Goal: Task Accomplishment & Management: Complete application form

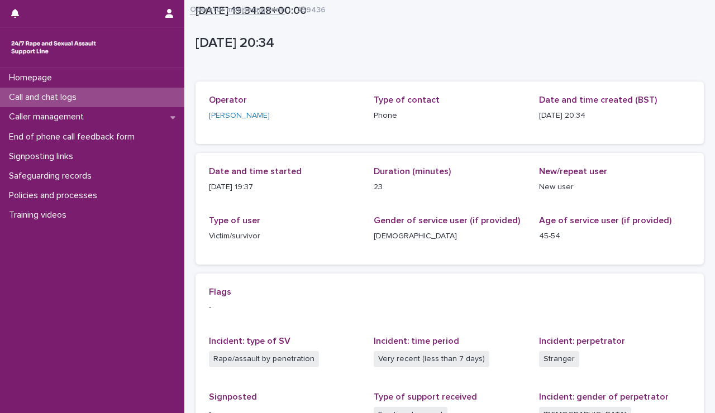
scroll to position [210, 0]
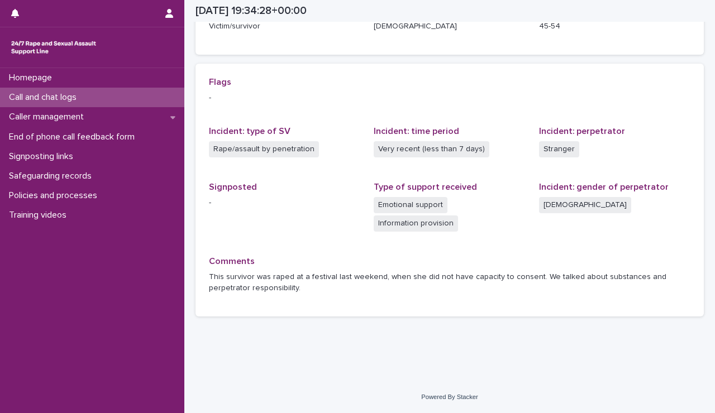
click at [42, 92] on p "Call and chat logs" at bounding box center [44, 97] width 81 height 11
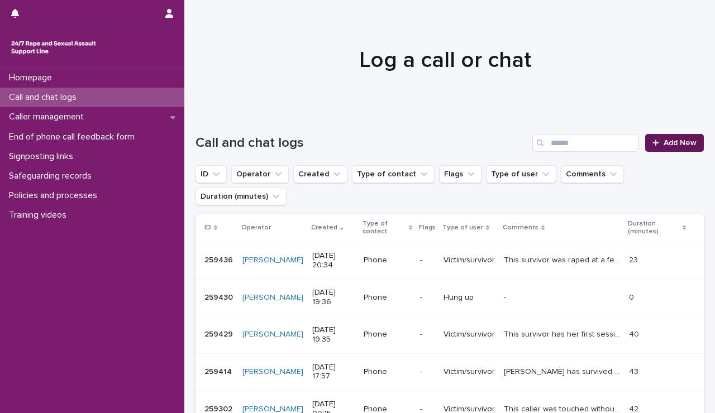
click at [663, 140] on span "Add New" at bounding box center [679, 143] width 33 height 8
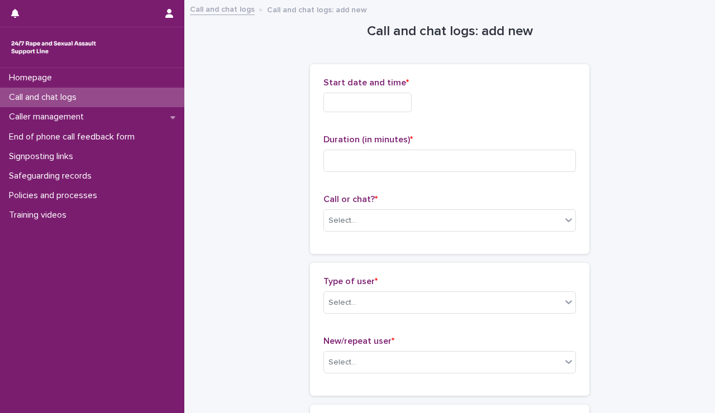
click at [326, 93] on input "text" at bounding box center [367, 103] width 88 height 20
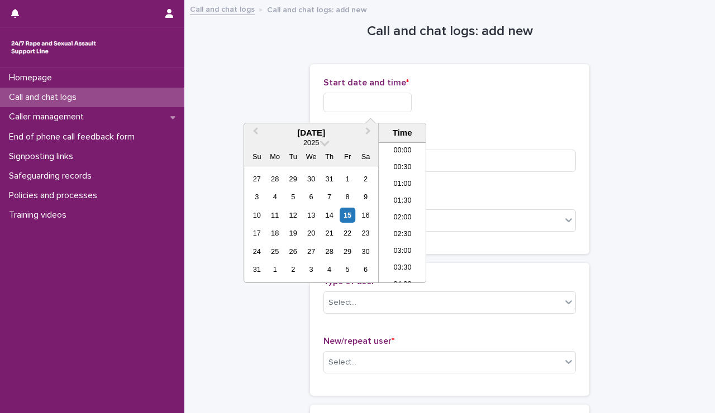
scroll to position [659, 0]
click at [400, 215] on li "21:30" at bounding box center [402, 212] width 47 height 17
click at [379, 100] on input "**********" at bounding box center [367, 103] width 88 height 20
type input "**********"
click at [492, 87] on p "Start date and time *" at bounding box center [449, 83] width 252 height 11
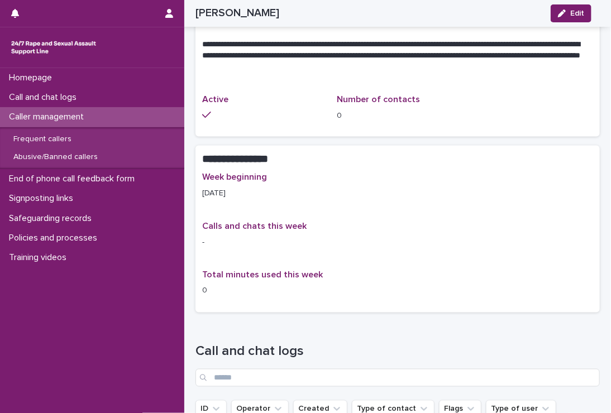
scroll to position [736, 0]
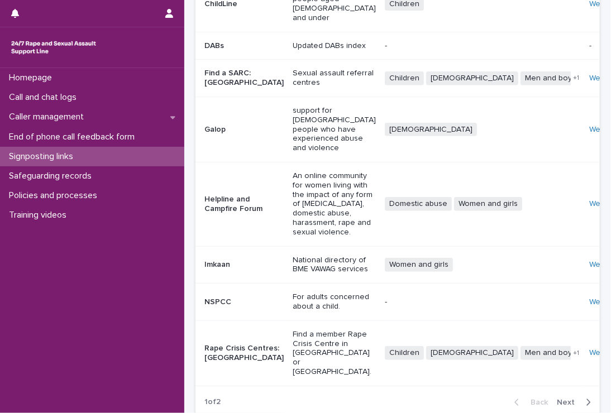
scroll to position [228, 0]
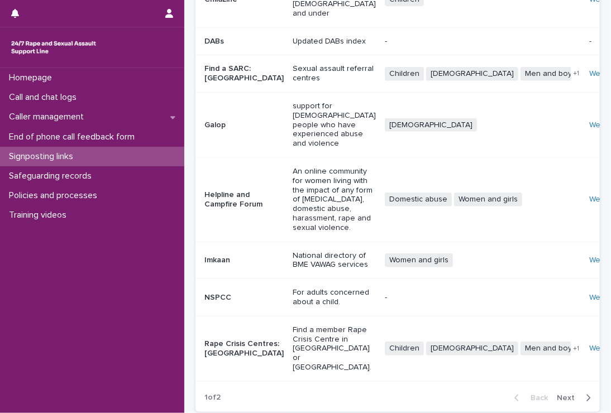
click at [558, 394] on span "Next" at bounding box center [569, 398] width 25 height 8
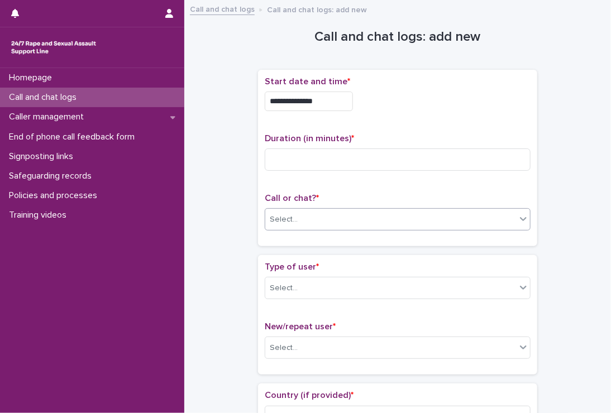
click at [291, 215] on div "Select..." at bounding box center [284, 220] width 28 height 12
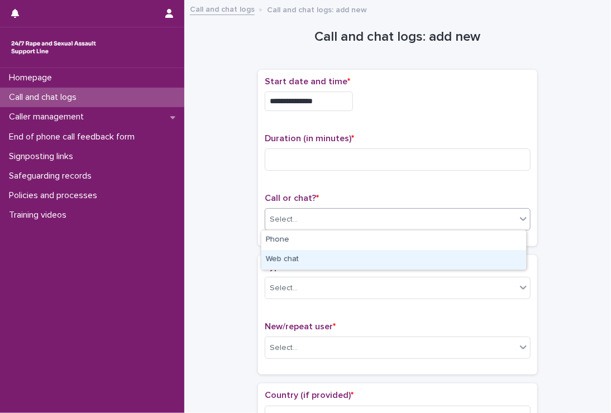
click at [285, 260] on div "Web chat" at bounding box center [393, 260] width 265 height 20
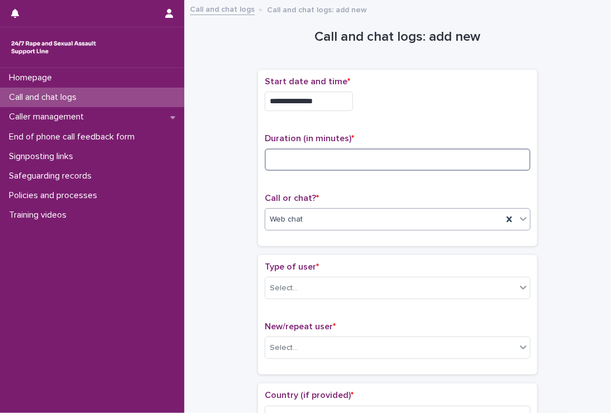
click at [294, 162] on input at bounding box center [398, 160] width 266 height 22
type input "**"
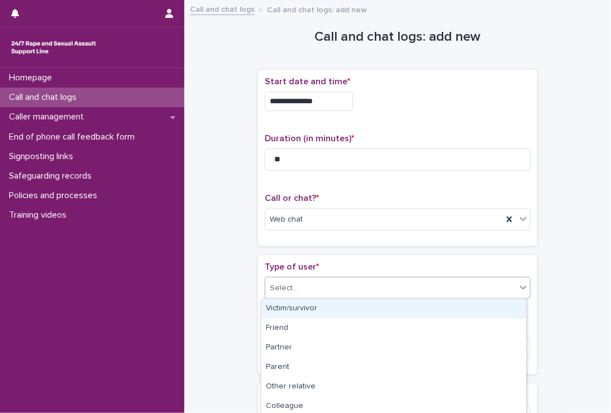
click at [297, 288] on div "Select..." at bounding box center [390, 288] width 251 height 18
click at [286, 311] on div "Victim/survivor" at bounding box center [393, 309] width 265 height 20
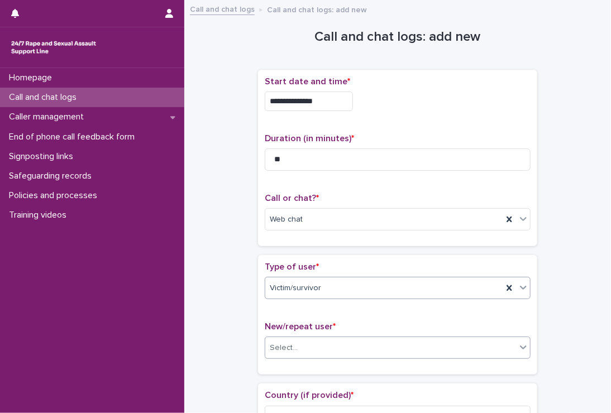
click at [295, 344] on div "Select..." at bounding box center [390, 348] width 251 height 18
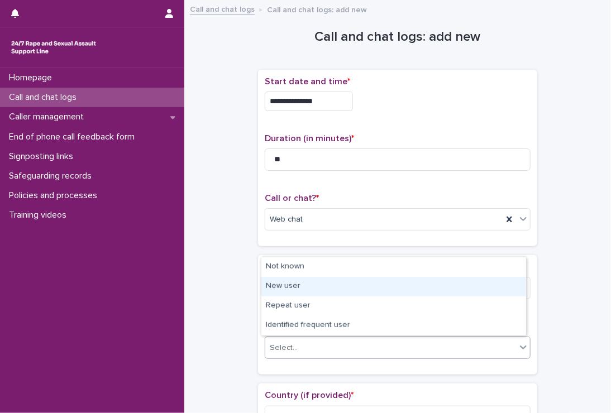
click at [273, 289] on div "New user" at bounding box center [393, 287] width 265 height 20
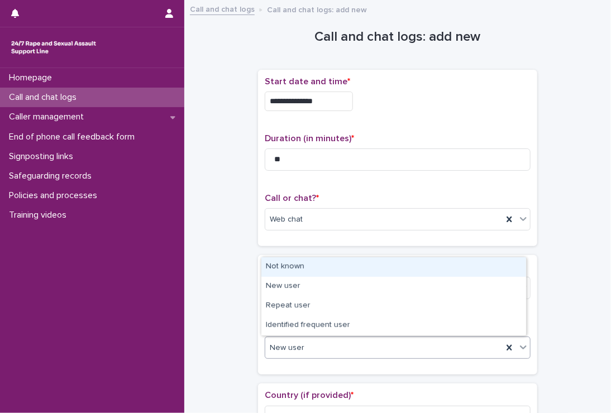
click at [285, 344] on span "New user" at bounding box center [287, 348] width 35 height 12
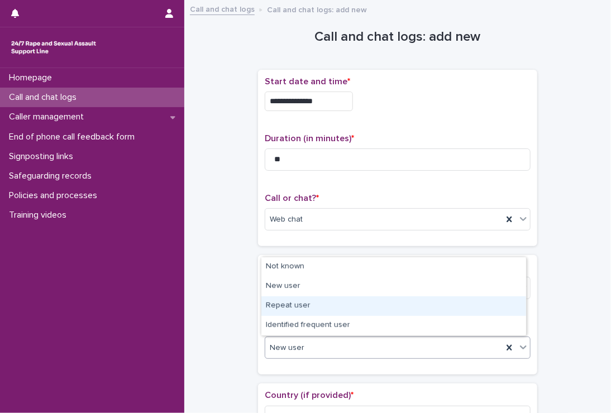
click at [272, 301] on div "Repeat user" at bounding box center [393, 306] width 265 height 20
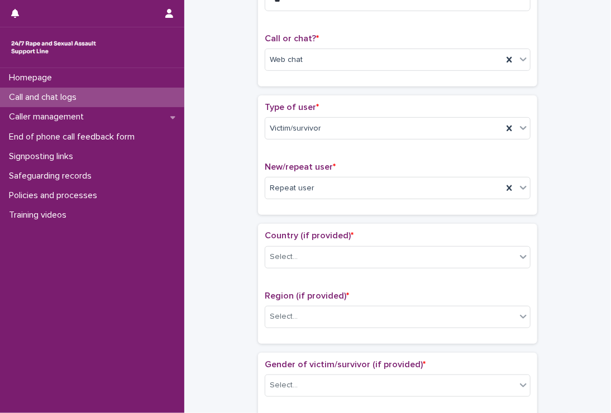
scroll to position [167, 0]
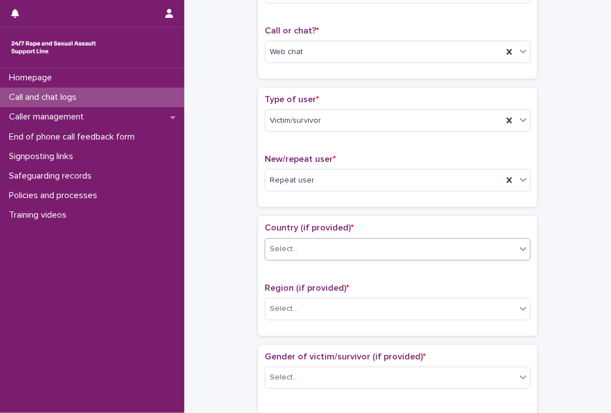
click at [280, 247] on div "Select..." at bounding box center [284, 249] width 28 height 12
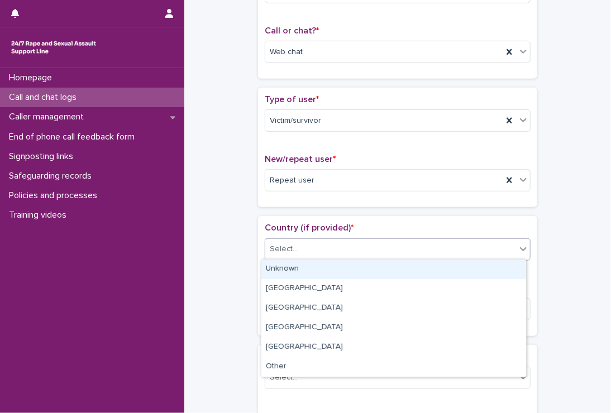
click at [274, 272] on div "Unknown" at bounding box center [393, 270] width 265 height 20
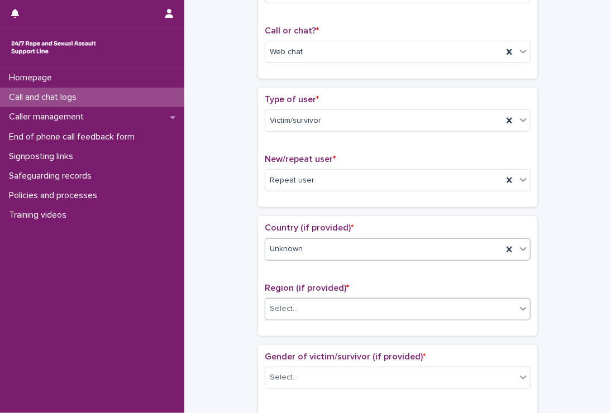
click at [287, 306] on div "Select..." at bounding box center [284, 309] width 28 height 12
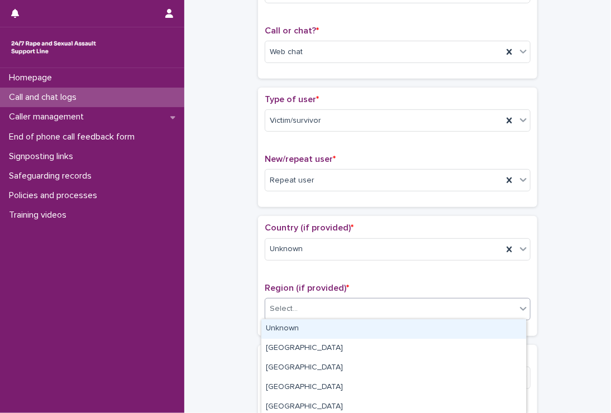
click at [286, 321] on div "Unknown" at bounding box center [393, 329] width 265 height 20
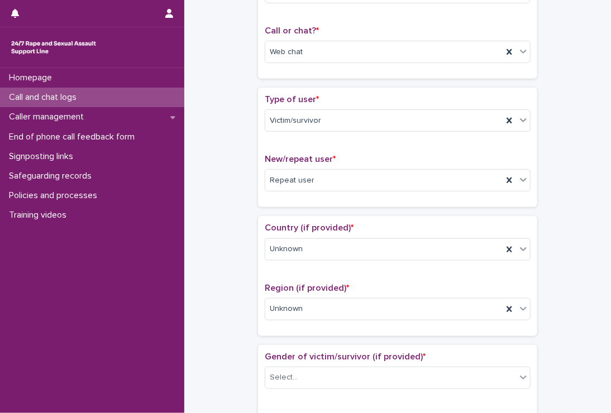
drag, startPoint x: 209, startPoint y: 312, endPoint x: 218, endPoint y: 294, distance: 19.7
click at [209, 312] on div "**********" at bounding box center [397, 409] width 404 height 1141
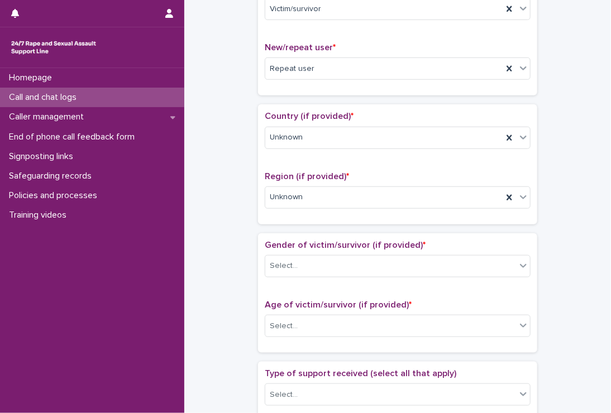
click at [270, 276] on div "Gender of victim/survivor (if provided) * Select..." at bounding box center [398, 263] width 266 height 46
click at [271, 269] on div "Select..." at bounding box center [284, 266] width 28 height 12
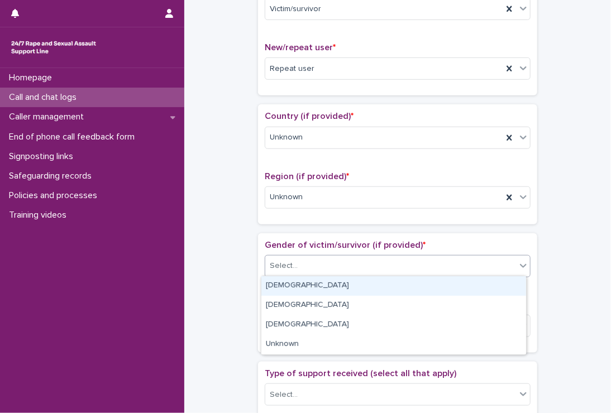
click at [271, 284] on div "Female" at bounding box center [393, 286] width 265 height 20
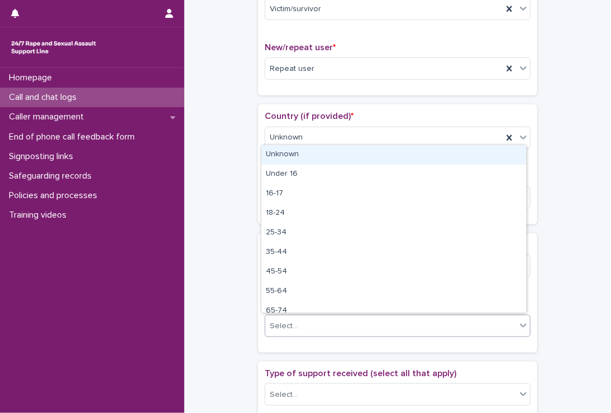
click at [284, 320] on div "Select..." at bounding box center [284, 326] width 28 height 12
click at [271, 160] on div "Unknown" at bounding box center [393, 155] width 265 height 20
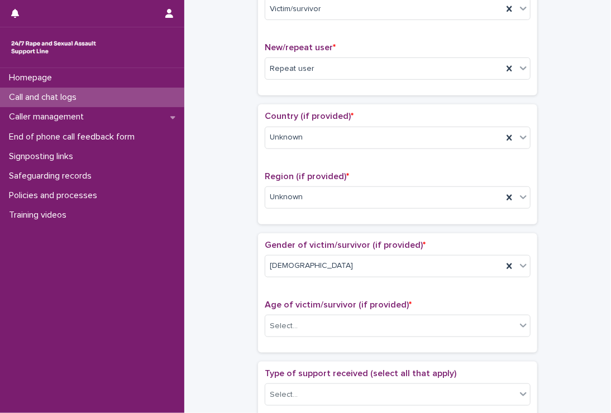
click at [231, 160] on div "**********" at bounding box center [397, 298] width 404 height 1141
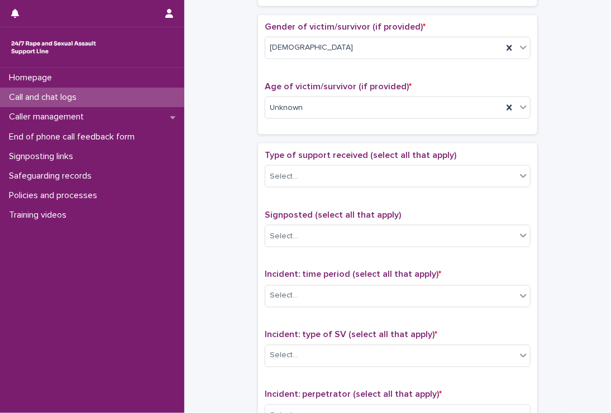
scroll to position [502, 0]
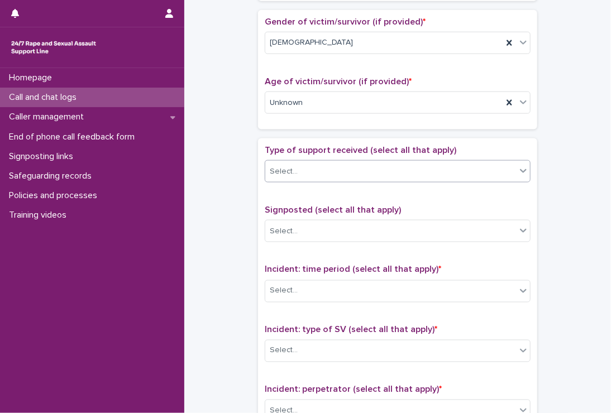
click at [284, 166] on div "Select..." at bounding box center [284, 172] width 28 height 12
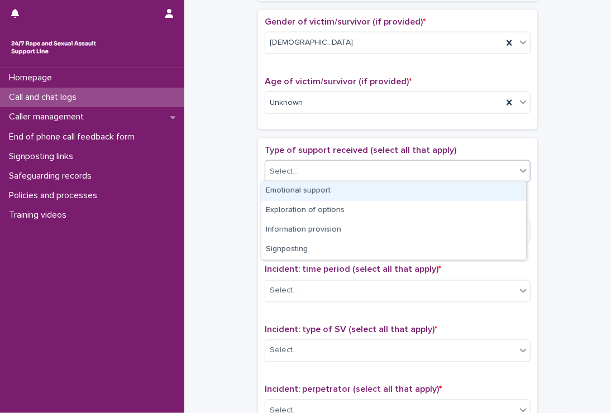
click at [282, 188] on div "Emotional support" at bounding box center [393, 191] width 265 height 20
click at [393, 169] on div "Emotional support" at bounding box center [383, 172] width 237 height 20
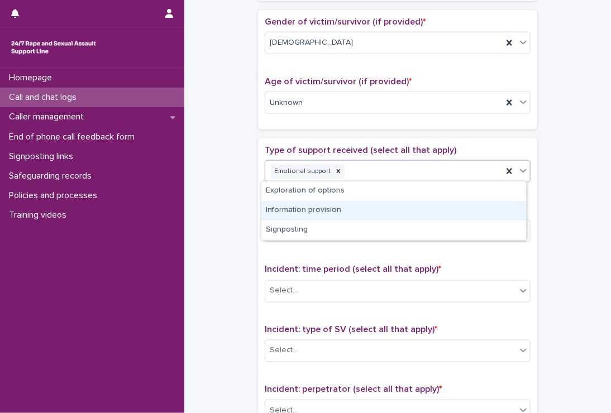
click at [303, 209] on div "Information provision" at bounding box center [393, 211] width 265 height 20
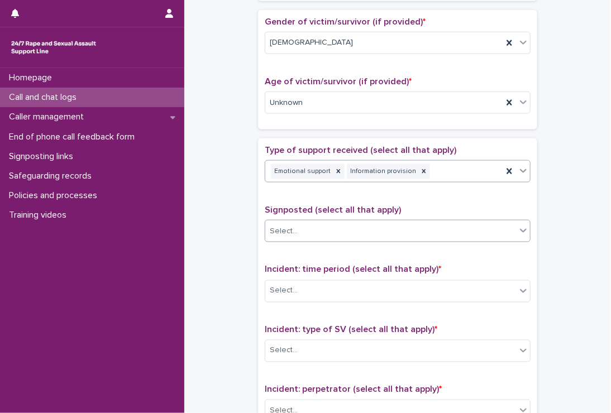
click at [290, 227] on div "Select..." at bounding box center [284, 232] width 28 height 12
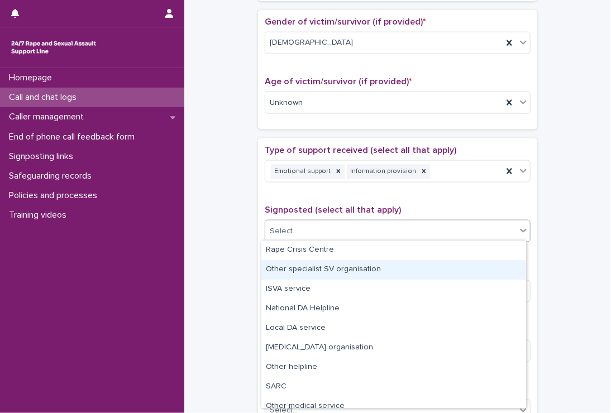
scroll to position [67, 0]
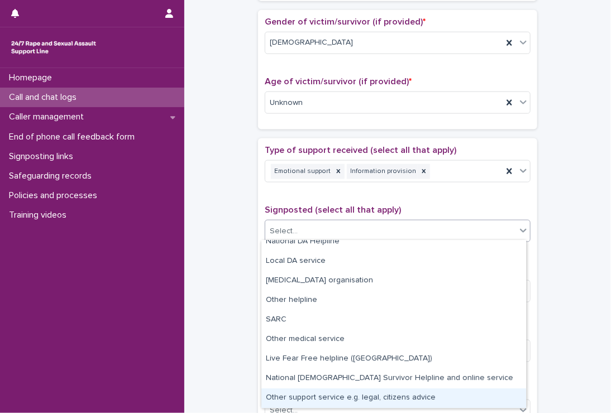
click at [328, 389] on div "Other support service e.g. legal, citizens advice" at bounding box center [393, 399] width 265 height 20
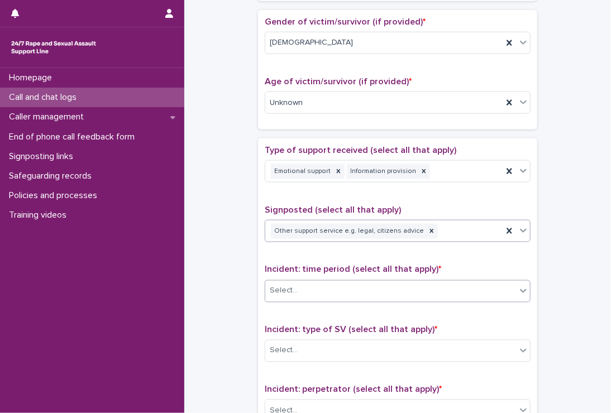
click at [315, 290] on div "Select..." at bounding box center [390, 291] width 251 height 18
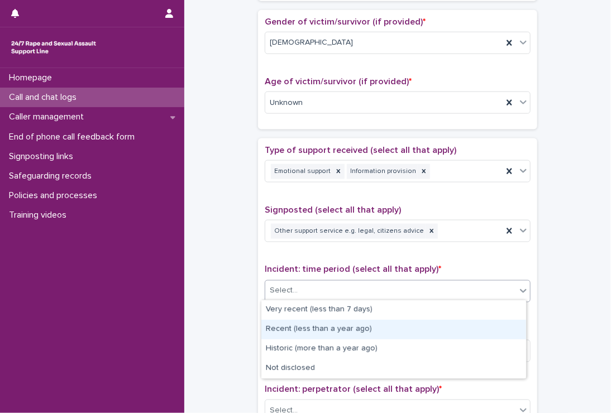
click at [299, 328] on div "Recent (less than a year ago)" at bounding box center [393, 330] width 265 height 20
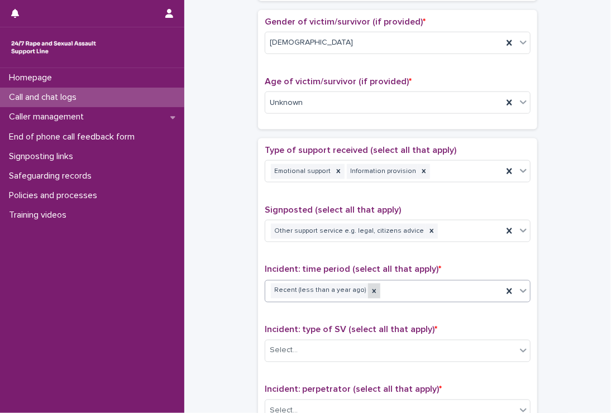
click at [370, 288] on icon at bounding box center [374, 292] width 8 height 8
click at [361, 288] on div "Select..." at bounding box center [390, 291] width 251 height 18
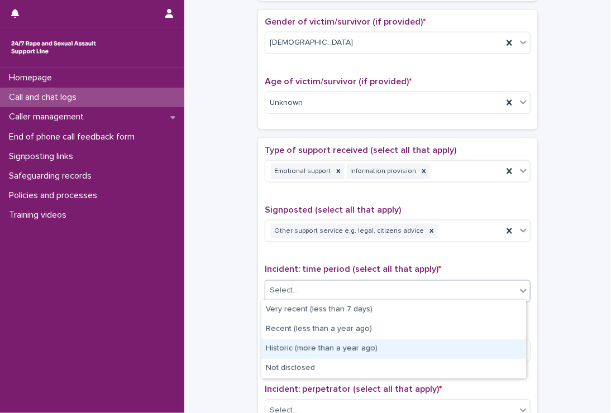
click at [333, 350] on div "Historic (more than a year ago)" at bounding box center [393, 349] width 265 height 20
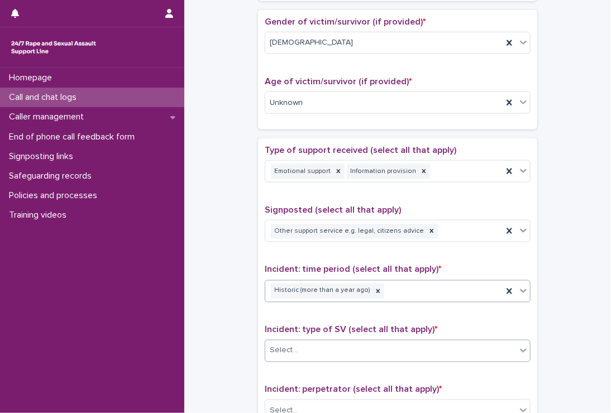
click at [318, 353] on div "Select..." at bounding box center [390, 351] width 251 height 18
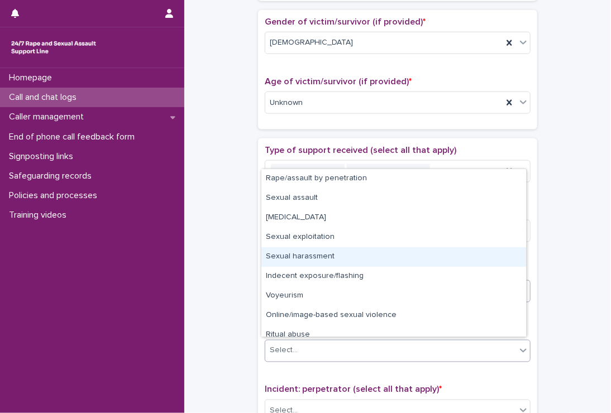
click at [301, 258] on div "Sexual harassment" at bounding box center [393, 257] width 265 height 20
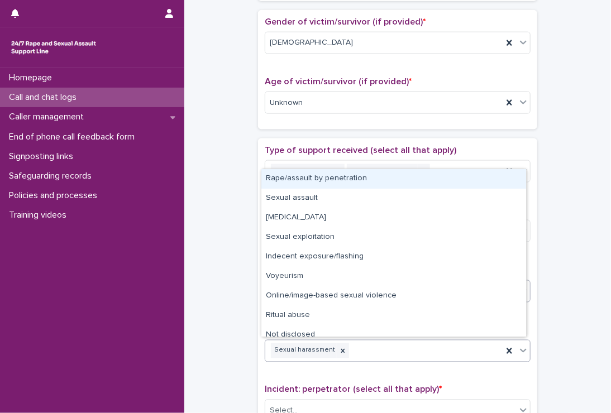
drag, startPoint x: 411, startPoint y: 344, endPoint x: 400, endPoint y: 343, distance: 10.7
click at [404, 343] on div "Sexual harassment" at bounding box center [383, 351] width 237 height 20
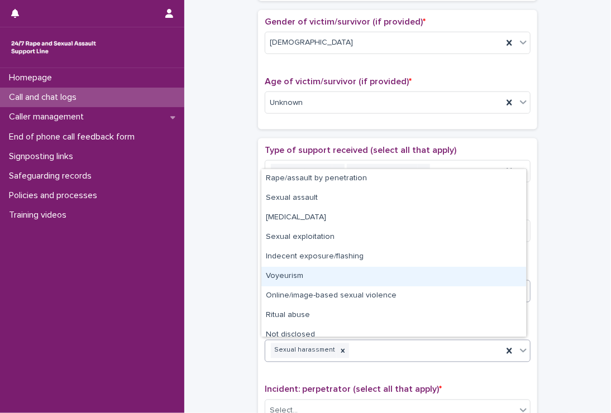
click at [277, 277] on div "Voyeurism" at bounding box center [393, 277] width 265 height 20
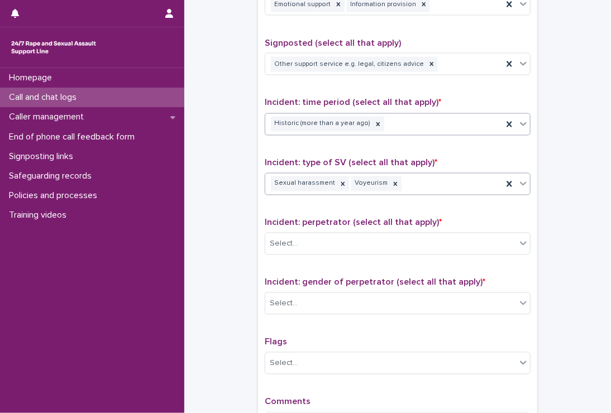
scroll to position [670, 0]
click at [291, 241] on div "Select..." at bounding box center [284, 244] width 28 height 12
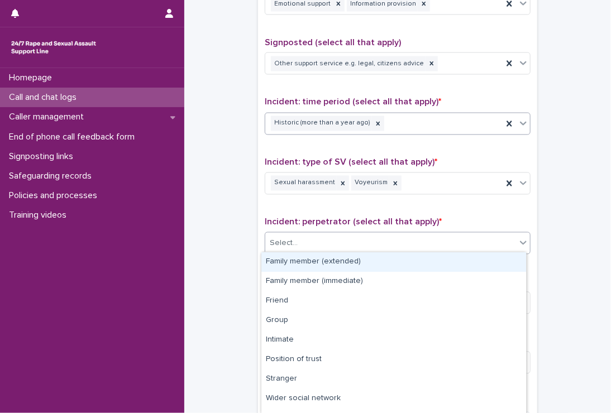
click at [291, 241] on div "Select..." at bounding box center [284, 244] width 28 height 12
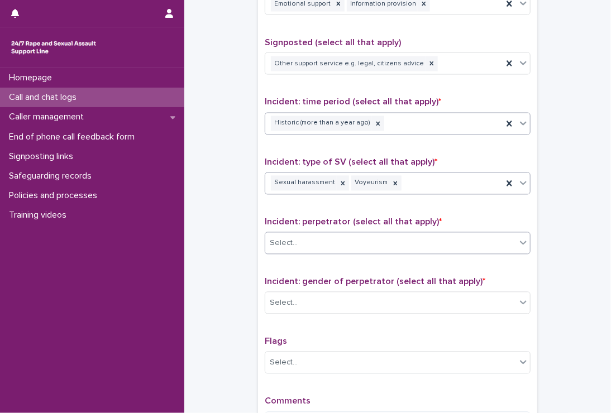
click at [423, 183] on div "Sexual harassment Voyeurism" at bounding box center [383, 184] width 237 height 20
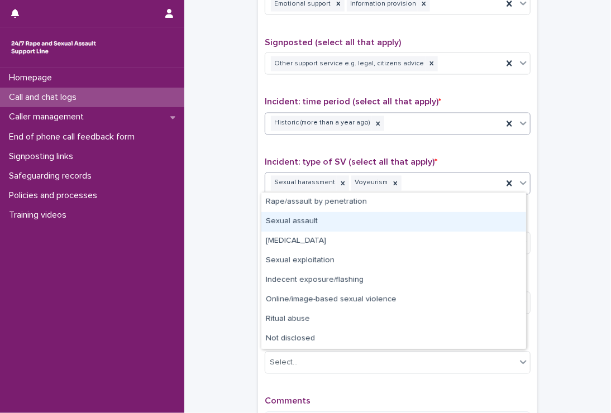
click at [324, 226] on div "Sexual assault" at bounding box center [393, 222] width 265 height 20
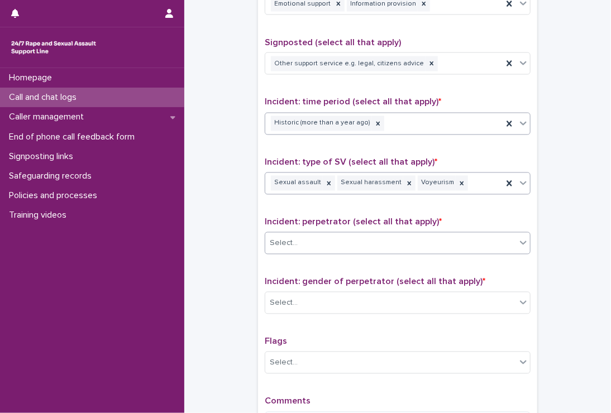
click at [289, 238] on div "Select..." at bounding box center [284, 244] width 28 height 12
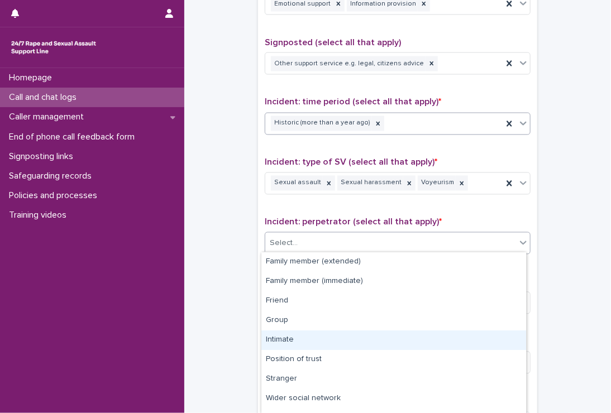
click at [317, 341] on div "Intimate" at bounding box center [393, 340] width 265 height 20
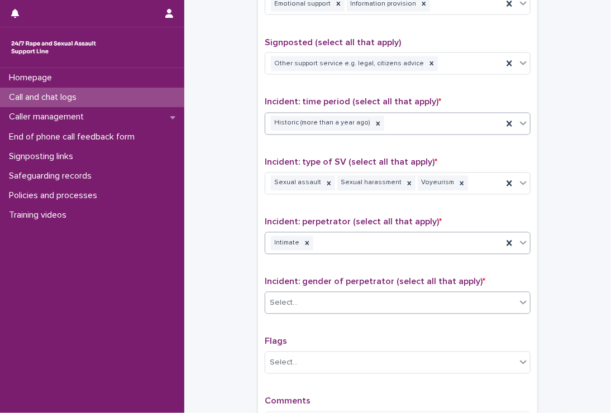
click at [301, 298] on div "Select..." at bounding box center [390, 303] width 251 height 18
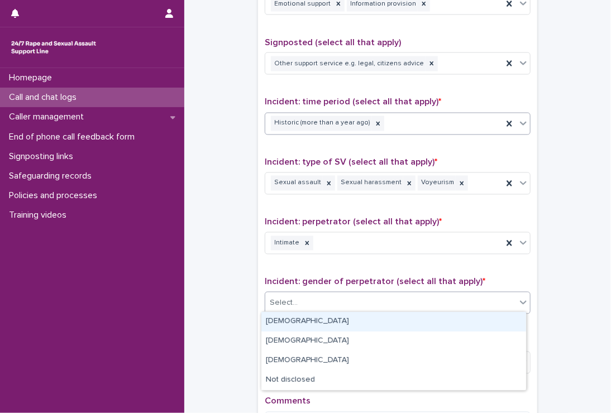
click at [294, 319] on div "Male" at bounding box center [393, 322] width 265 height 20
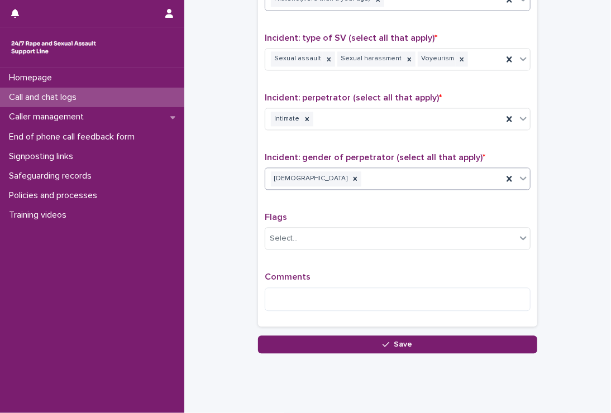
scroll to position [819, 0]
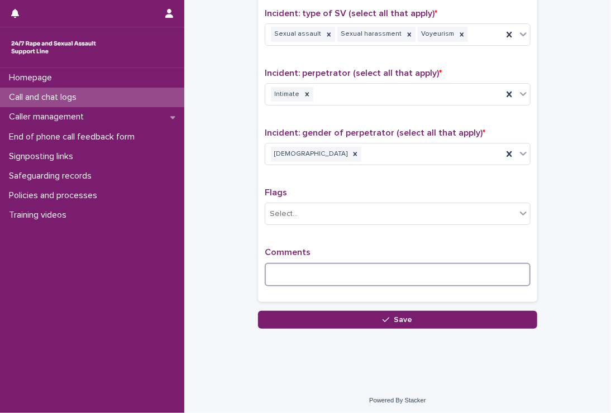
click at [301, 275] on textarea at bounding box center [398, 275] width 266 height 24
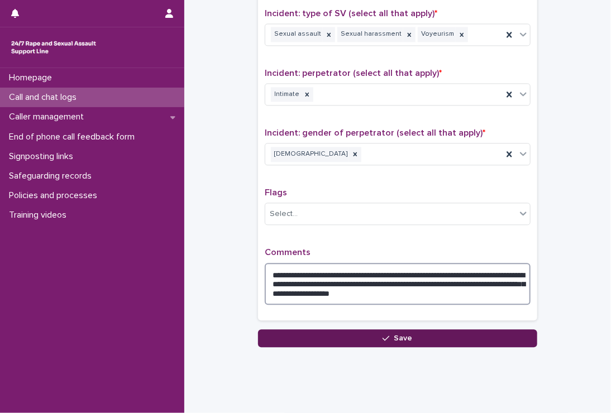
type textarea "**********"
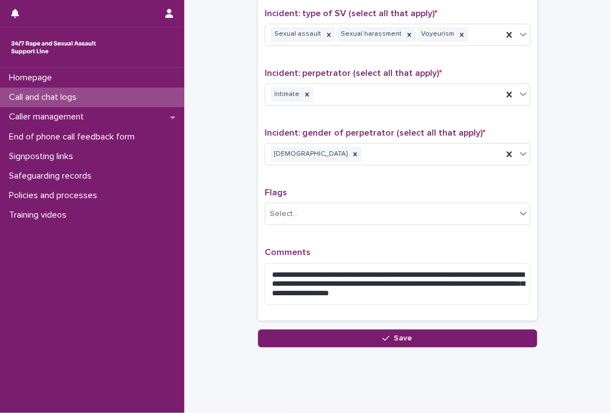
click at [368, 337] on button "Save" at bounding box center [397, 338] width 279 height 18
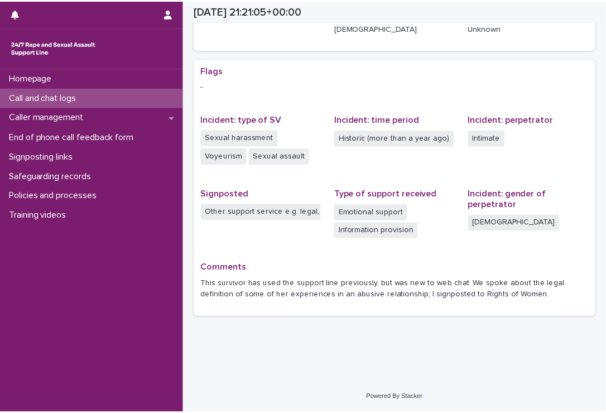
scroll to position [184, 0]
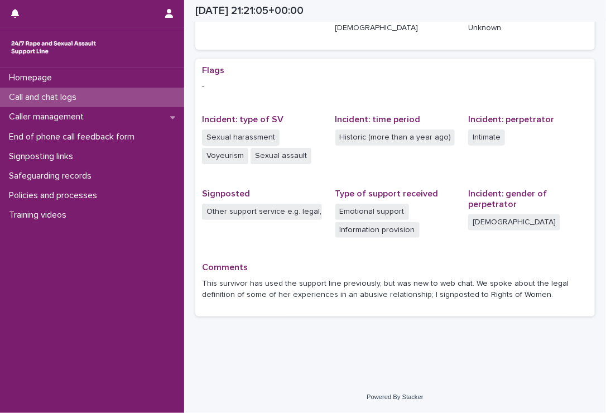
click at [56, 100] on p "Call and chat logs" at bounding box center [44, 97] width 81 height 11
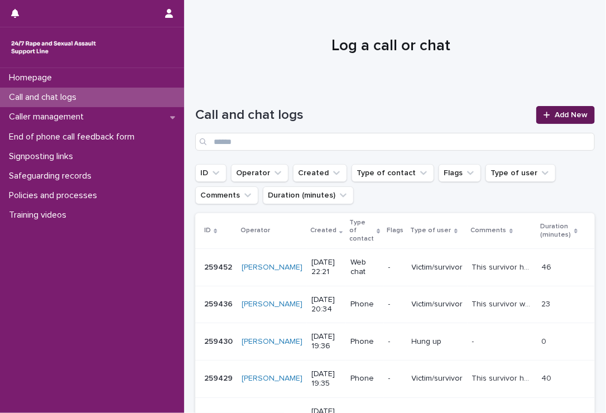
click at [544, 113] on div at bounding box center [549, 115] width 11 height 8
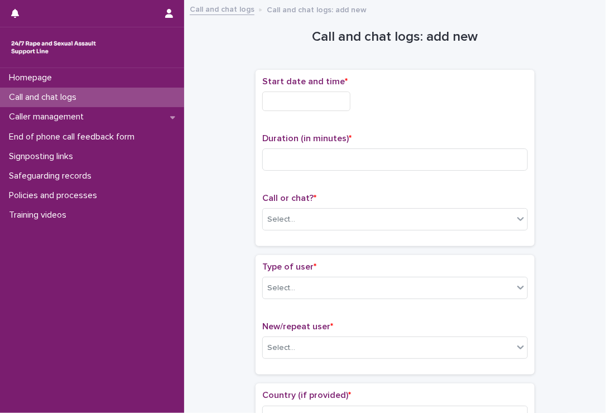
click at [287, 105] on input "text" at bounding box center [306, 102] width 88 height 20
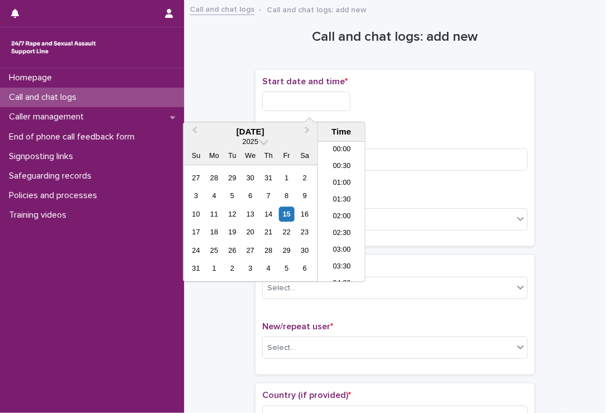
scroll to position [664, 0]
click at [337, 239] on li "22:30" at bounding box center [341, 240] width 47 height 17
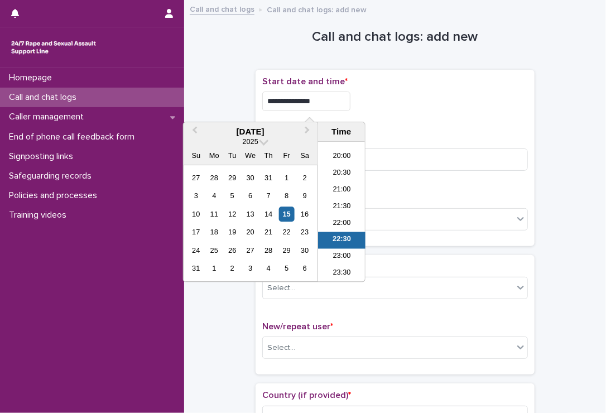
drag, startPoint x: 312, startPoint y: 102, endPoint x: 355, endPoint y: 99, distance: 43.1
click at [351, 99] on input "**********" at bounding box center [306, 102] width 88 height 20
type input "**********"
click at [440, 113] on div "**********" at bounding box center [395, 98] width 266 height 44
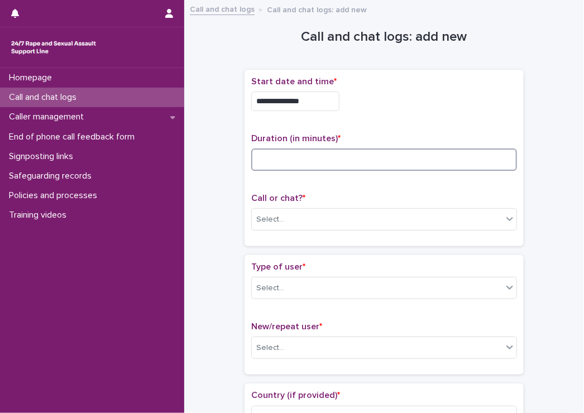
click at [317, 160] on input at bounding box center [384, 160] width 266 height 22
type input "*"
click at [268, 215] on div "Select..." at bounding box center [270, 220] width 28 height 12
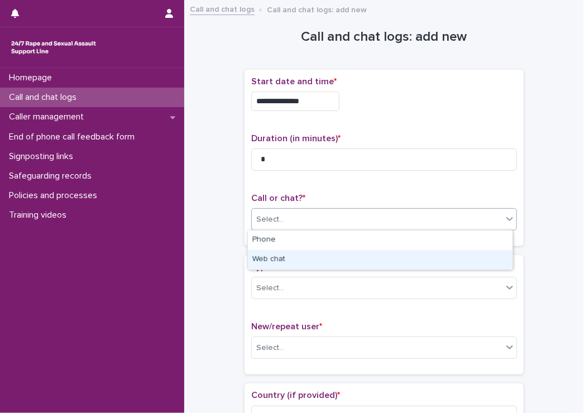
click at [275, 257] on div "Web chat" at bounding box center [380, 260] width 265 height 20
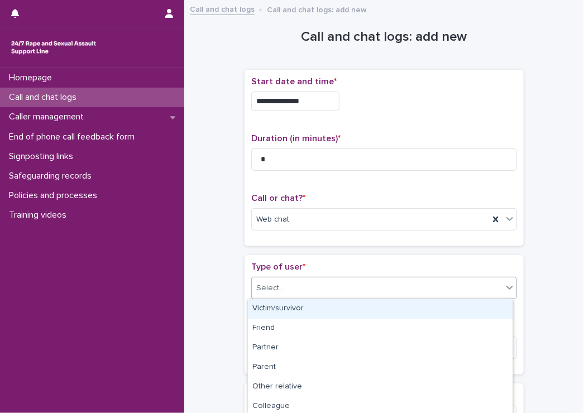
click at [273, 286] on div "Select..." at bounding box center [270, 288] width 28 height 12
click at [272, 304] on div "Victim/survivor" at bounding box center [380, 309] width 265 height 20
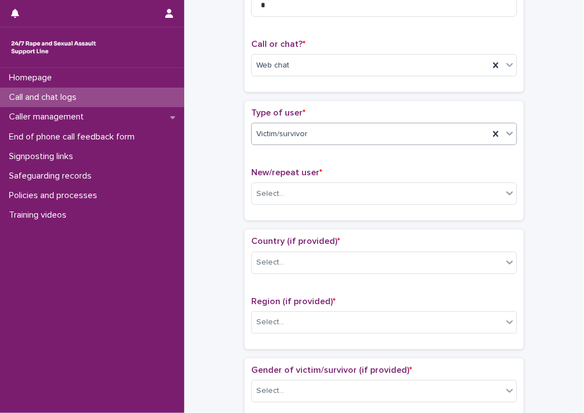
scroll to position [167, 0]
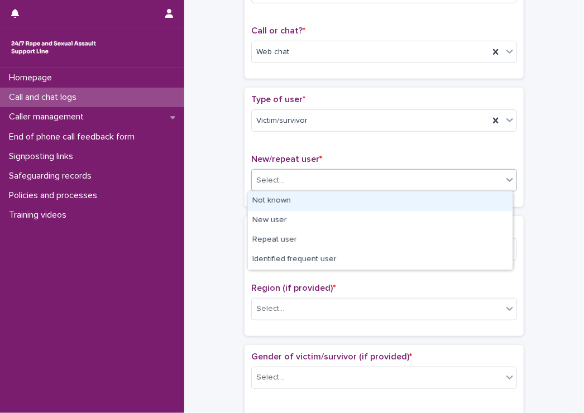
click at [270, 179] on div "Select..." at bounding box center [270, 181] width 28 height 12
click at [317, 205] on div "Not known" at bounding box center [380, 201] width 265 height 20
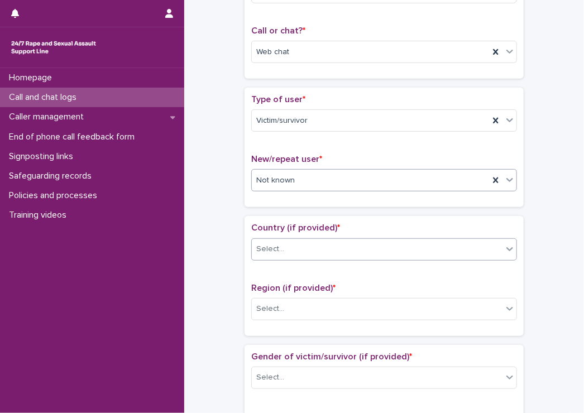
click at [306, 247] on div "Select..." at bounding box center [377, 249] width 251 height 18
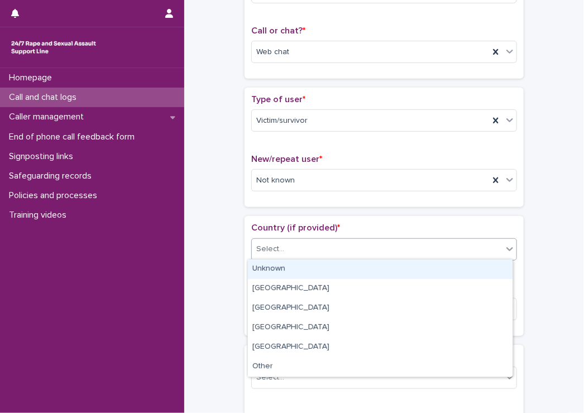
click at [294, 270] on div "Unknown" at bounding box center [380, 270] width 265 height 20
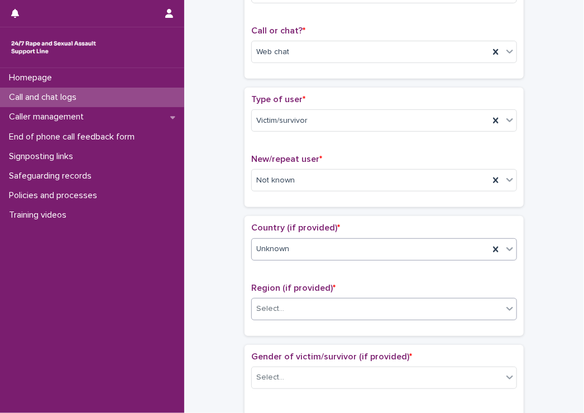
click at [288, 300] on div "Select..." at bounding box center [377, 309] width 251 height 18
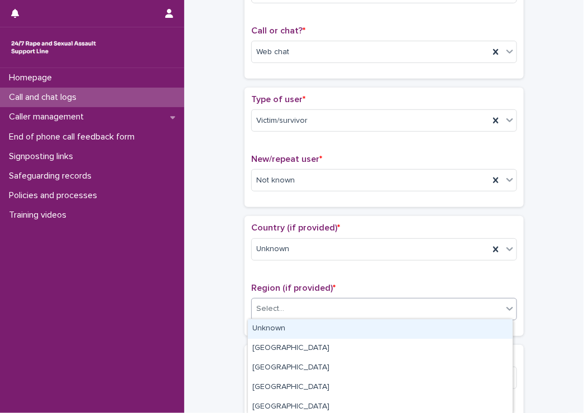
click at [261, 337] on div "Unknown" at bounding box center [380, 329] width 265 height 20
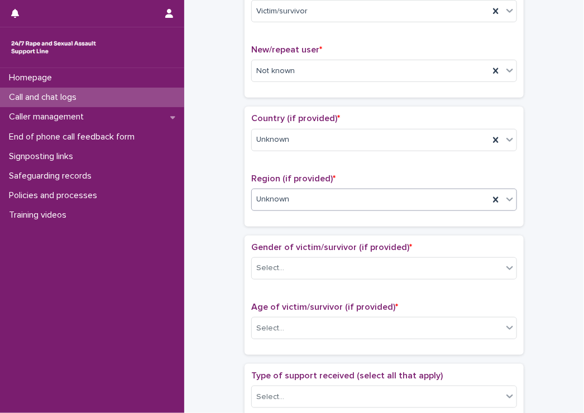
scroll to position [279, 0]
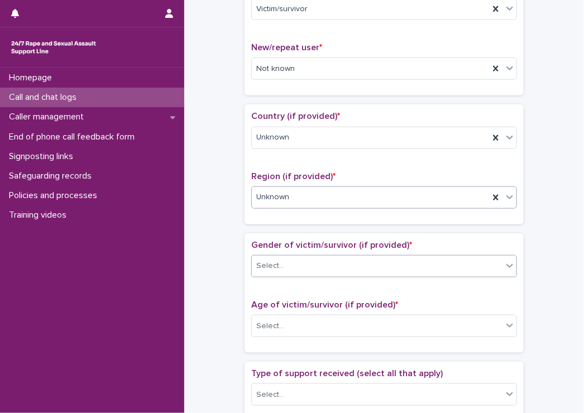
click at [267, 264] on div "Select..." at bounding box center [270, 266] width 28 height 12
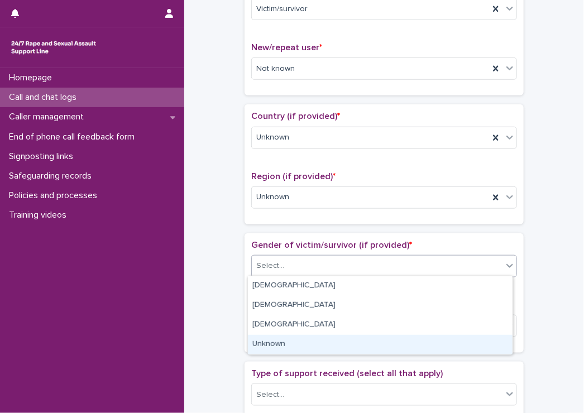
click at [256, 341] on div "Unknown" at bounding box center [380, 345] width 265 height 20
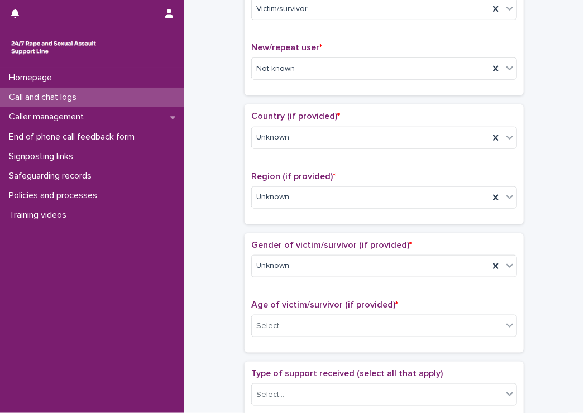
click at [266, 338] on div "Age of victim/survivor (if provided) * Select..." at bounding box center [384, 323] width 266 height 46
click at [268, 323] on div "Select..." at bounding box center [270, 326] width 28 height 12
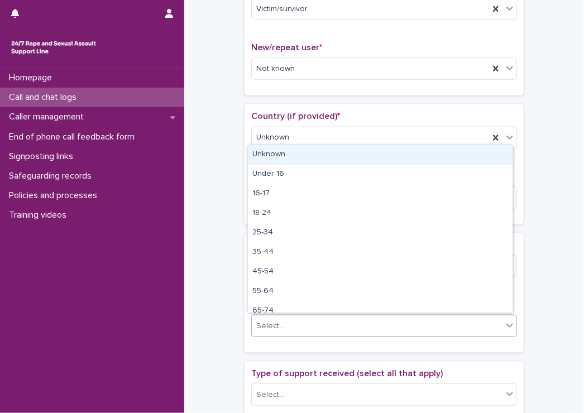
click at [288, 162] on div "Unknown" at bounding box center [380, 155] width 265 height 20
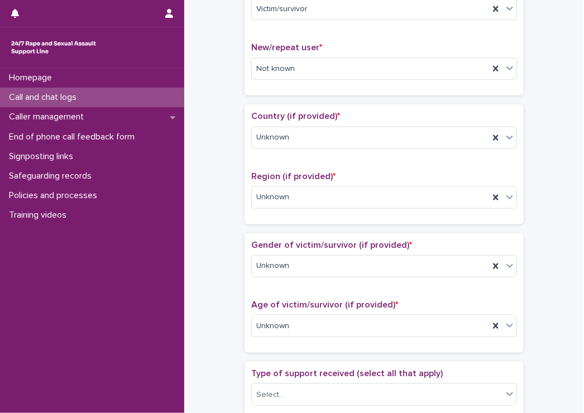
click at [220, 166] on div "**********" at bounding box center [383, 298] width 377 height 1141
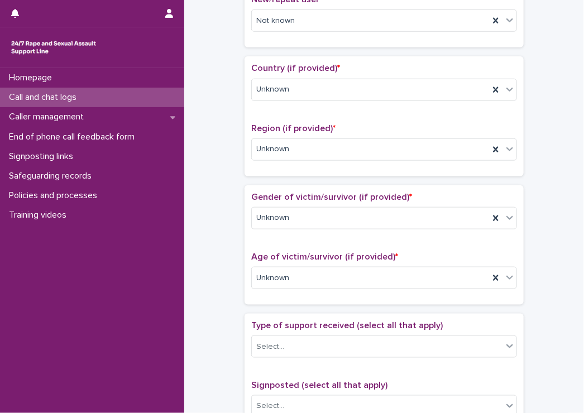
scroll to position [391, 0]
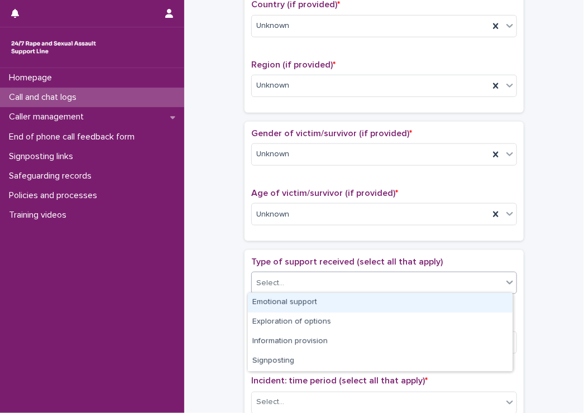
click at [285, 279] on input "text" at bounding box center [285, 283] width 1 height 9
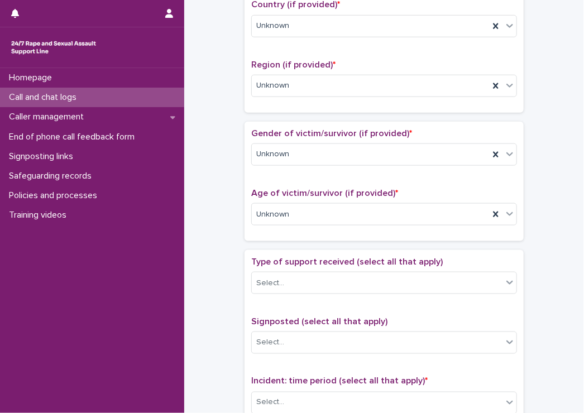
click at [198, 265] on div "**********" at bounding box center [383, 186] width 377 height 1141
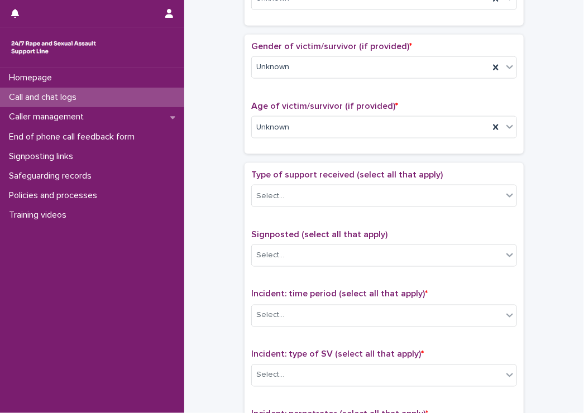
scroll to position [502, 0]
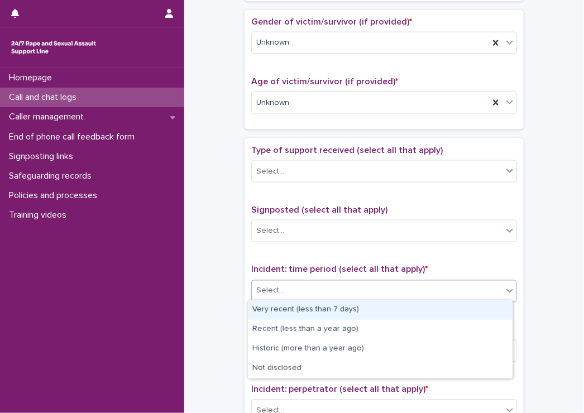
click at [328, 293] on div "Select..." at bounding box center [377, 291] width 251 height 18
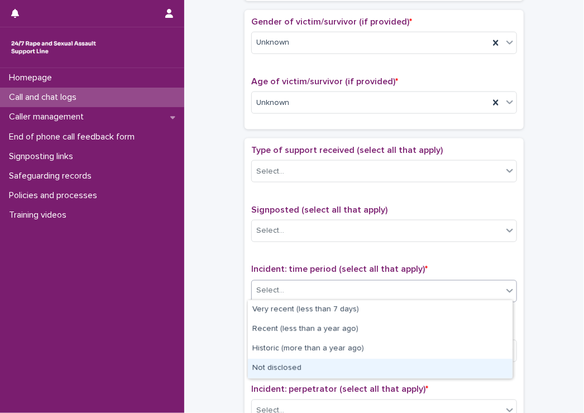
click at [289, 372] on div "Not disclosed" at bounding box center [380, 369] width 265 height 20
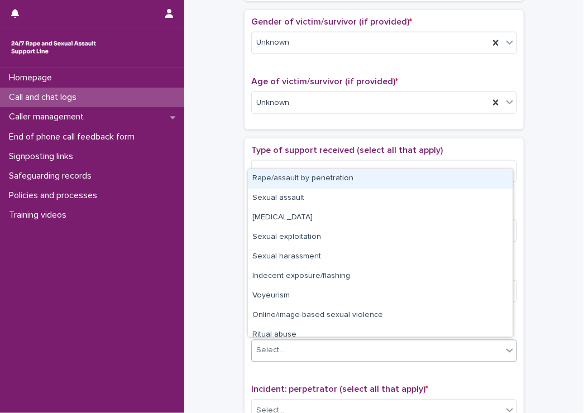
click at [281, 346] on div "Select..." at bounding box center [377, 351] width 251 height 18
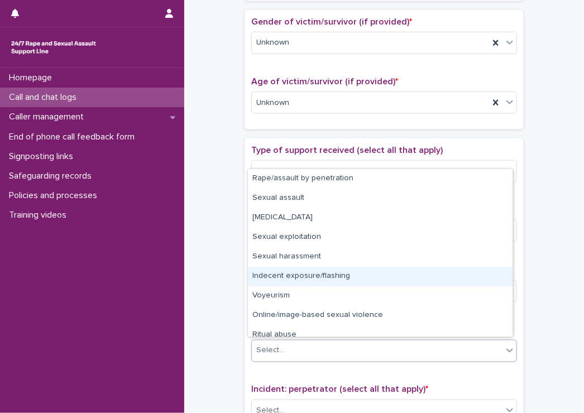
scroll to position [28, 0]
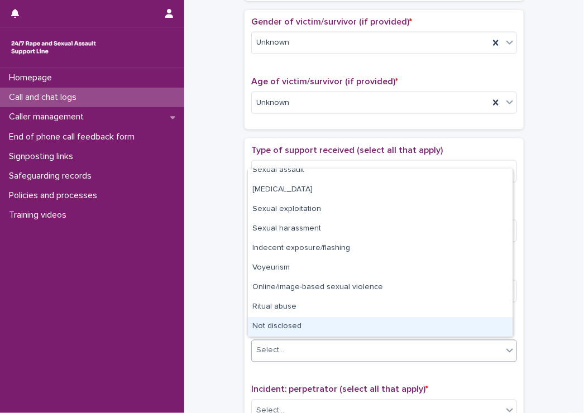
click at [285, 325] on div "Not disclosed" at bounding box center [380, 327] width 265 height 20
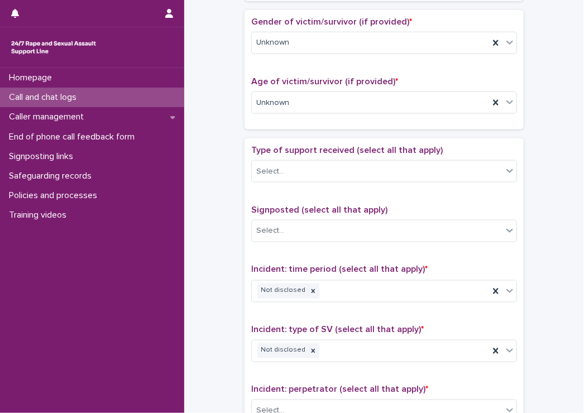
click at [221, 315] on div "**********" at bounding box center [383, 74] width 377 height 1141
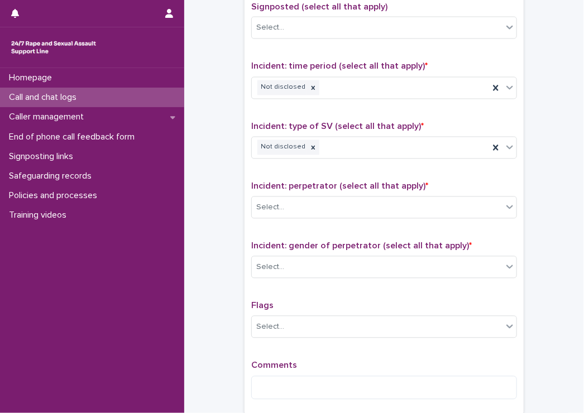
scroll to position [726, 0]
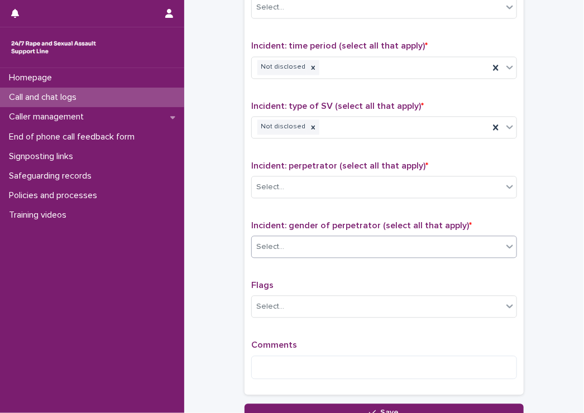
click at [304, 238] on div "Select..." at bounding box center [377, 247] width 251 height 18
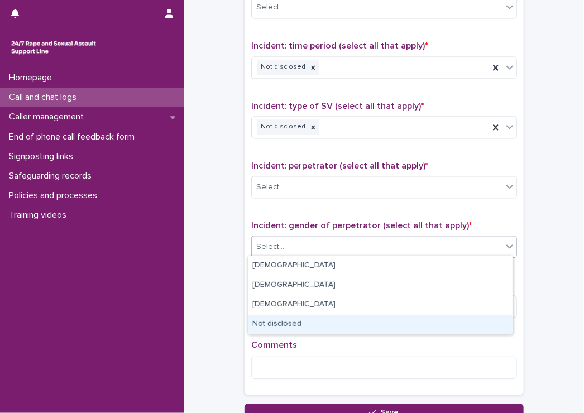
click at [267, 318] on div "Not disclosed" at bounding box center [380, 325] width 265 height 20
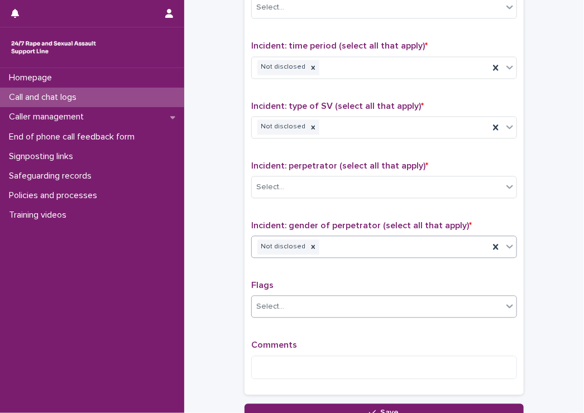
click at [289, 296] on div "Select..." at bounding box center [384, 307] width 266 height 22
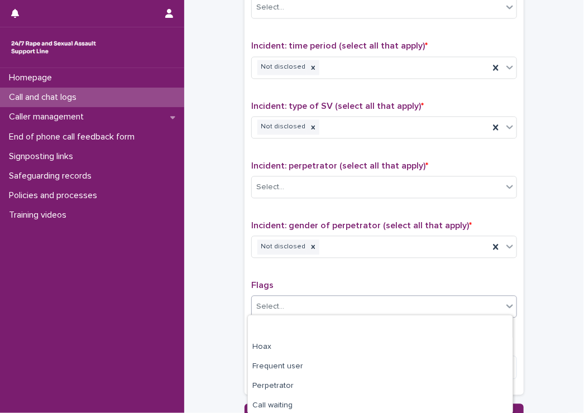
scroll to position [112, 0]
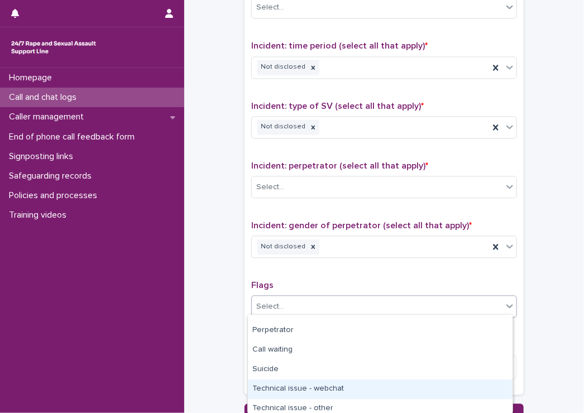
click at [293, 386] on div "Technical issue - webchat" at bounding box center [380, 390] width 265 height 20
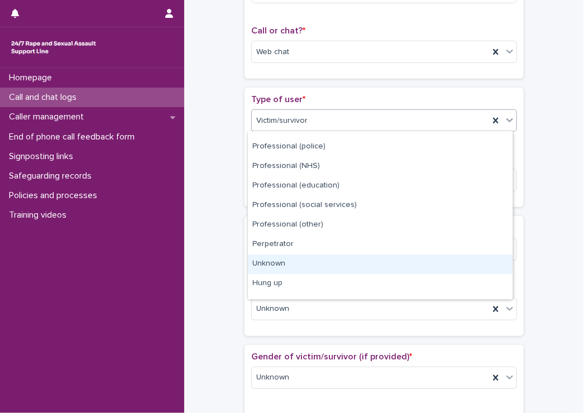
click at [303, 267] on div "Unknown" at bounding box center [380, 265] width 265 height 20
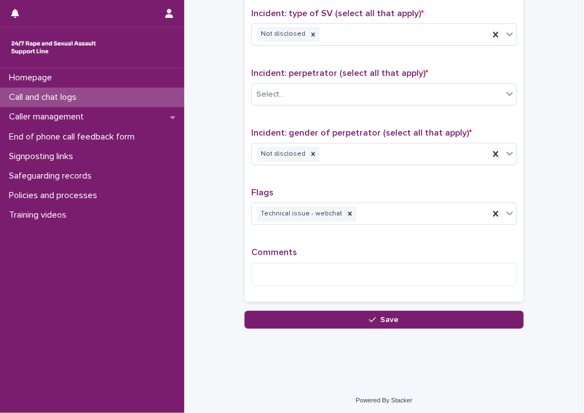
scroll to position [652, 0]
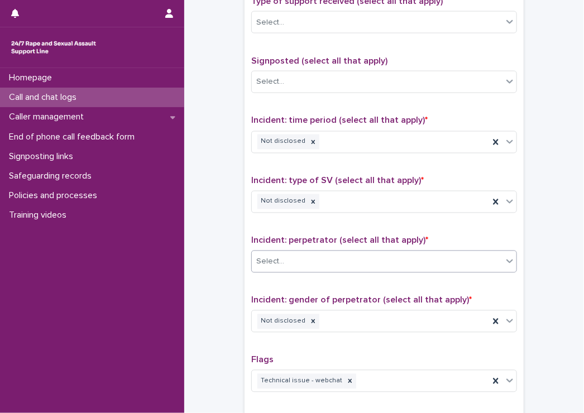
click at [265, 262] on div "Select..." at bounding box center [270, 262] width 28 height 12
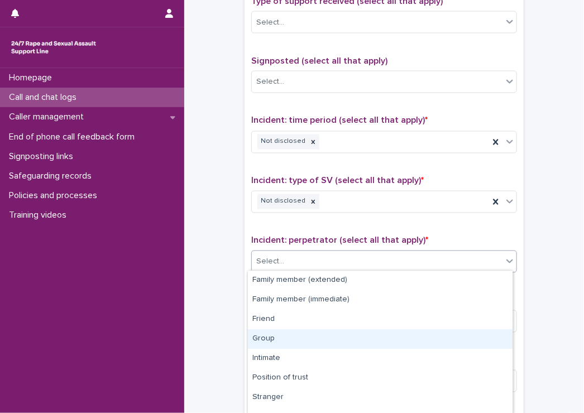
scroll to position [71, 0]
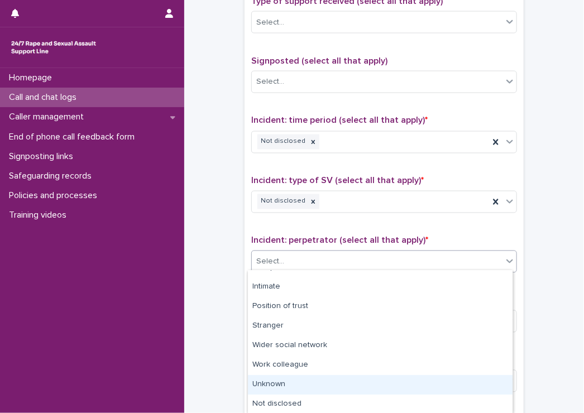
click at [258, 384] on div "Unknown" at bounding box center [380, 385] width 265 height 20
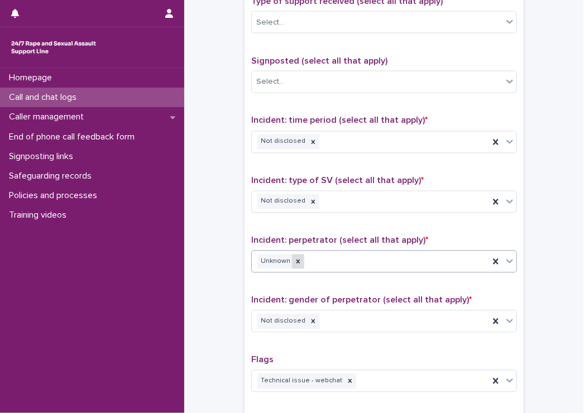
click at [295, 259] on icon at bounding box center [298, 262] width 8 height 8
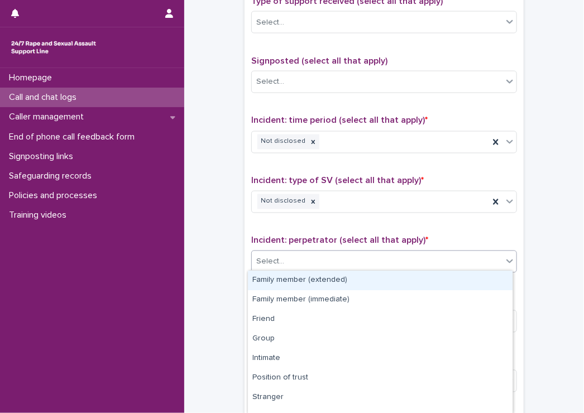
click at [295, 259] on div "Select..." at bounding box center [377, 262] width 251 height 18
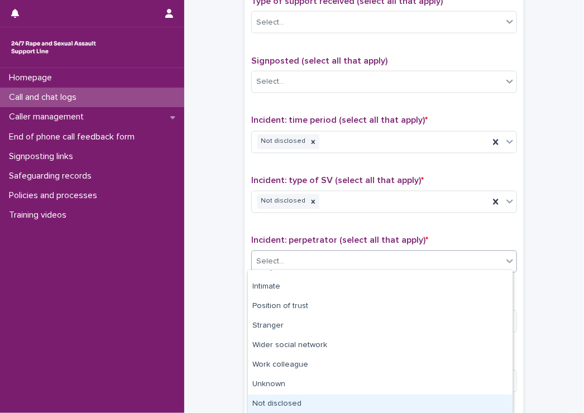
click at [284, 408] on div "Not disclosed" at bounding box center [380, 405] width 265 height 20
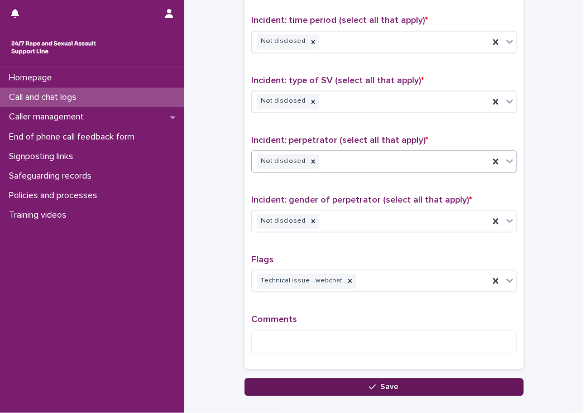
scroll to position [819, 0]
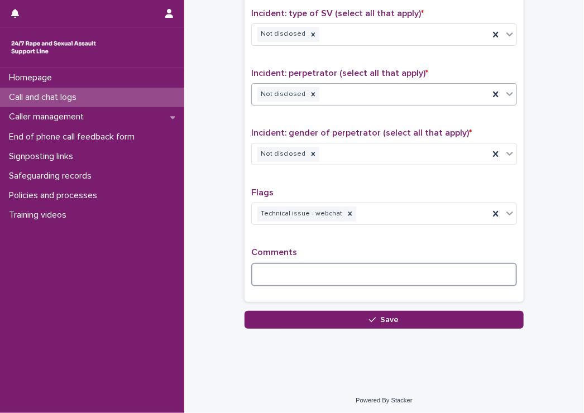
click at [284, 274] on textarea at bounding box center [384, 275] width 266 height 24
click at [310, 270] on textarea at bounding box center [384, 275] width 266 height 24
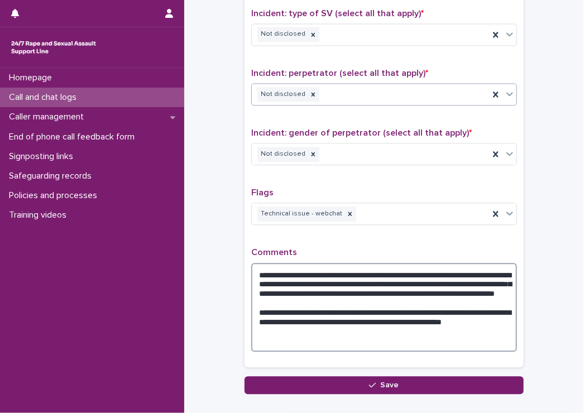
drag, startPoint x: 293, startPoint y: 341, endPoint x: 305, endPoint y: 281, distance: 61.5
click at [305, 281] on textarea "**********" at bounding box center [384, 307] width 266 height 89
click at [309, 339] on textarea "**********" at bounding box center [384, 307] width 266 height 89
drag, startPoint x: 295, startPoint y: 340, endPoint x: 276, endPoint y: 339, distance: 19.0
click at [272, 339] on textarea "**********" at bounding box center [384, 307] width 266 height 89
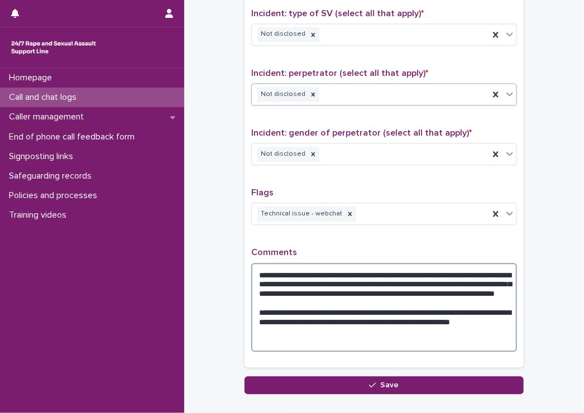
drag, startPoint x: 309, startPoint y: 341, endPoint x: 212, endPoint y: 234, distance: 144.7
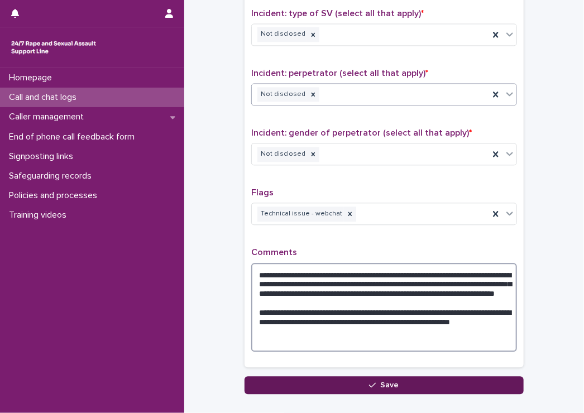
type textarea "**********"
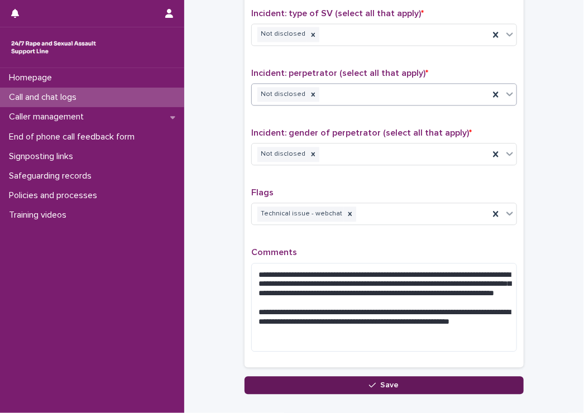
click at [297, 379] on button "Save" at bounding box center [384, 385] width 279 height 18
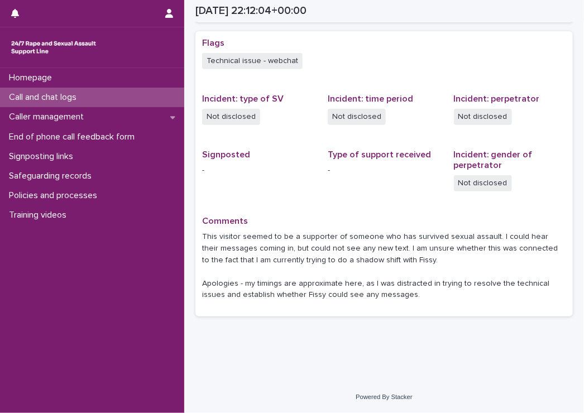
scroll to position [222, 0]
click at [88, 95] on div "Call and chat logs" at bounding box center [92, 98] width 184 height 20
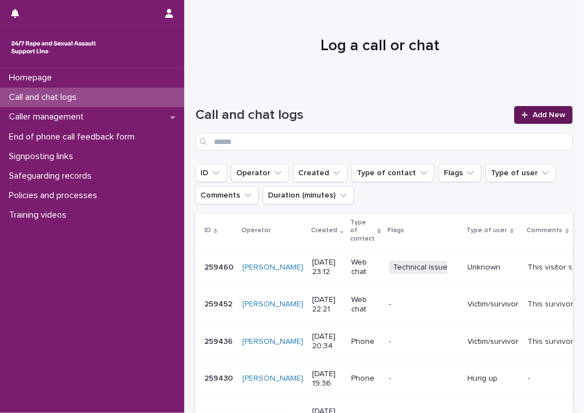
click at [538, 115] on span "Add New" at bounding box center [549, 115] width 33 height 8
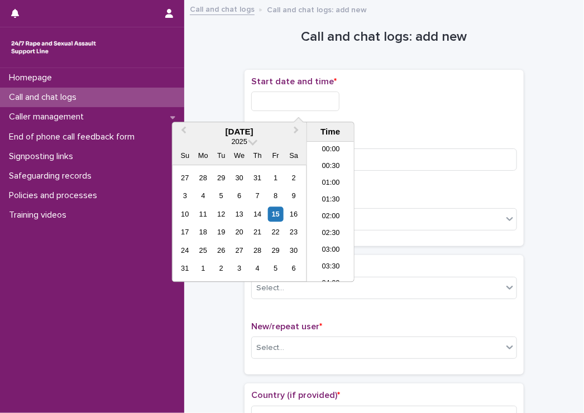
click at [293, 107] on input "text" at bounding box center [295, 102] width 88 height 20
click at [330, 254] on li "23:00" at bounding box center [330, 257] width 47 height 17
type input "**********"
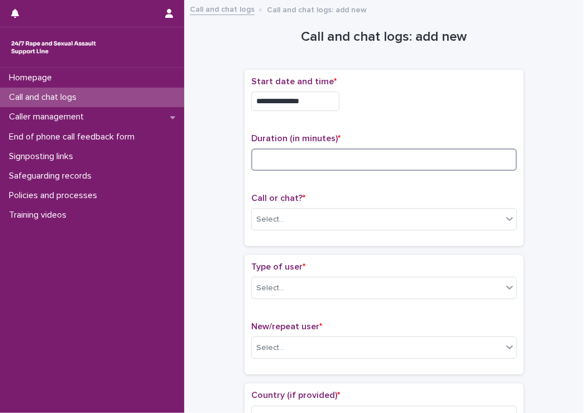
click at [268, 161] on input at bounding box center [384, 160] width 266 height 22
type input "*"
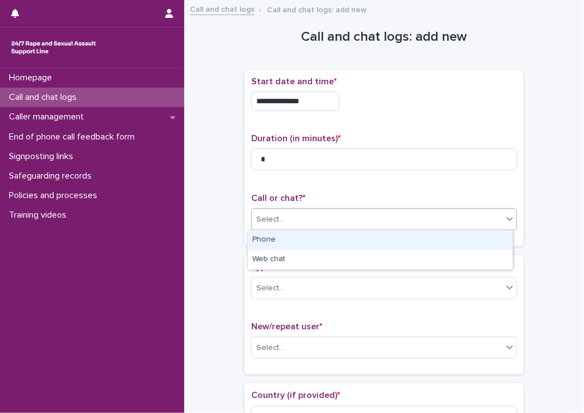
click at [285, 225] on div "Select..." at bounding box center [377, 219] width 251 height 18
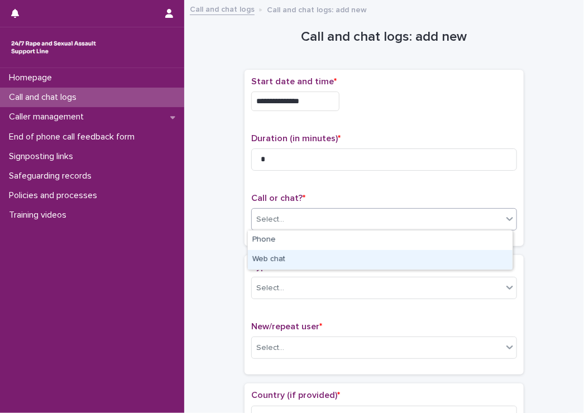
click at [279, 261] on div "Web chat" at bounding box center [380, 260] width 265 height 20
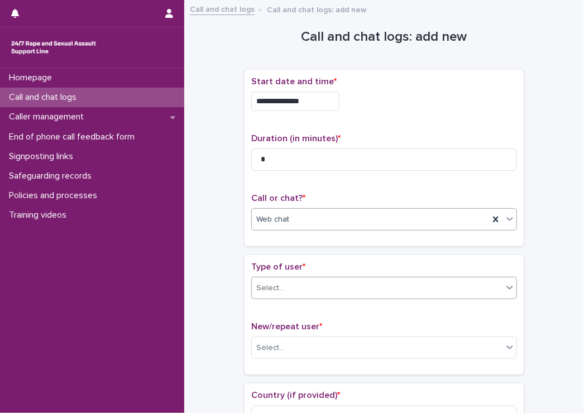
click at [270, 282] on div "Select..." at bounding box center [270, 288] width 28 height 12
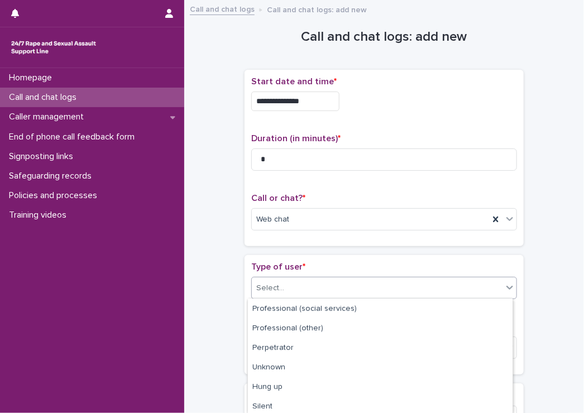
scroll to position [178, 0]
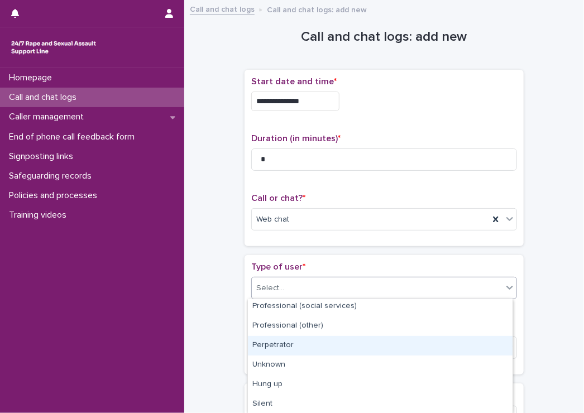
click at [319, 350] on div "Perpetrator" at bounding box center [380, 346] width 265 height 20
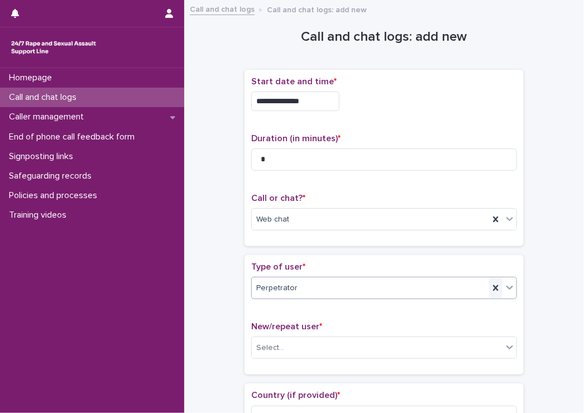
click at [490, 290] on icon at bounding box center [495, 287] width 11 height 11
click at [488, 290] on div "Perpetrator" at bounding box center [370, 288] width 237 height 18
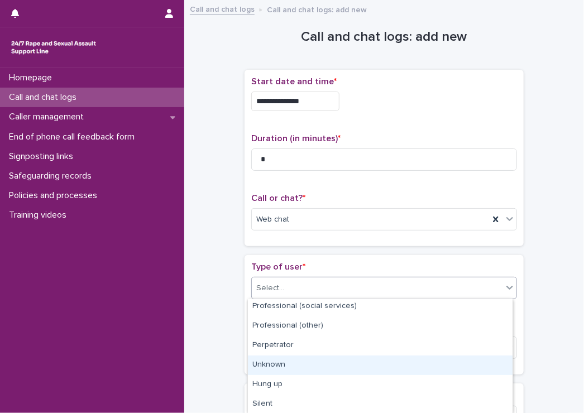
click at [353, 367] on div "Unknown" at bounding box center [380, 366] width 265 height 20
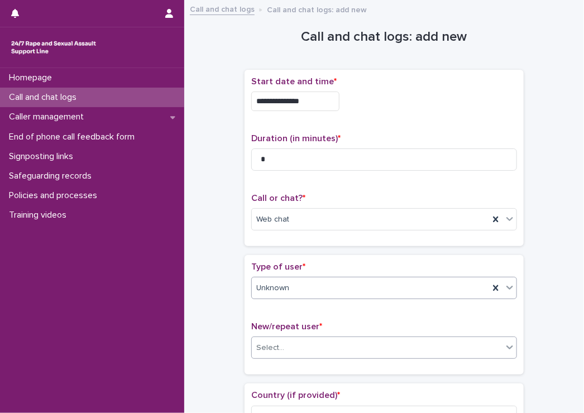
click at [313, 352] on div "Select..." at bounding box center [377, 348] width 251 height 18
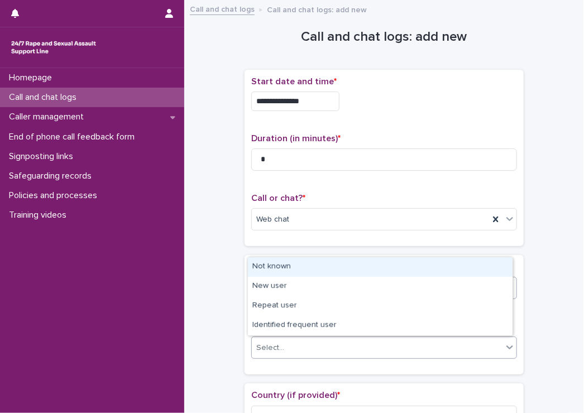
click at [275, 274] on div "Not known" at bounding box center [380, 267] width 265 height 20
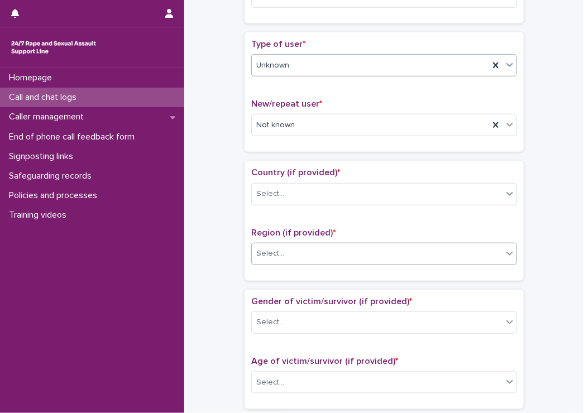
scroll to position [223, 0]
click at [310, 189] on div "Select..." at bounding box center [377, 193] width 251 height 18
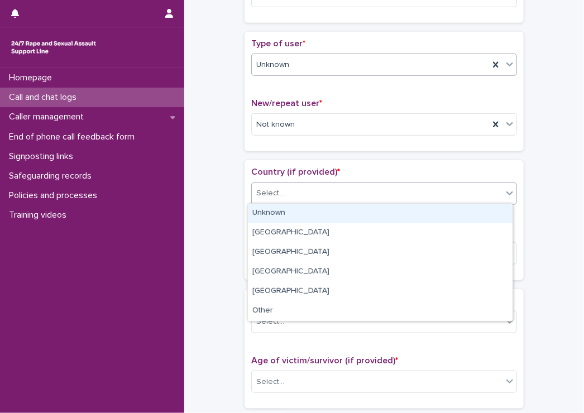
click at [297, 212] on div "Unknown" at bounding box center [380, 214] width 265 height 20
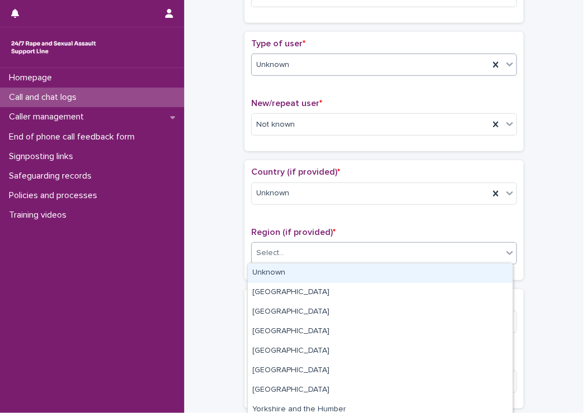
click at [277, 252] on div "Select..." at bounding box center [270, 253] width 28 height 12
click at [269, 280] on div "Unknown" at bounding box center [380, 274] width 265 height 20
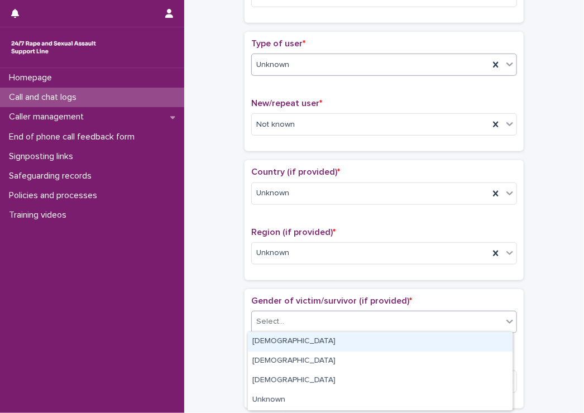
click at [264, 319] on div "Select..." at bounding box center [270, 322] width 28 height 12
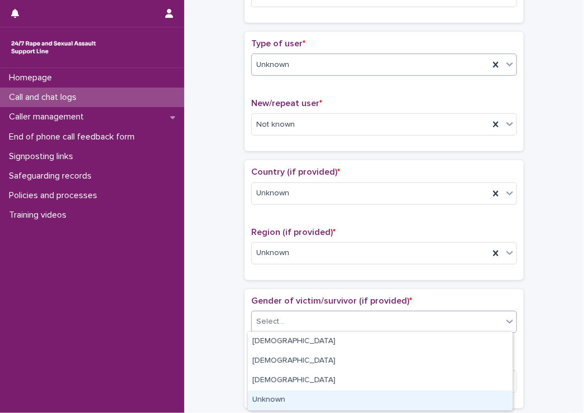
click at [271, 395] on div "Unknown" at bounding box center [380, 401] width 265 height 20
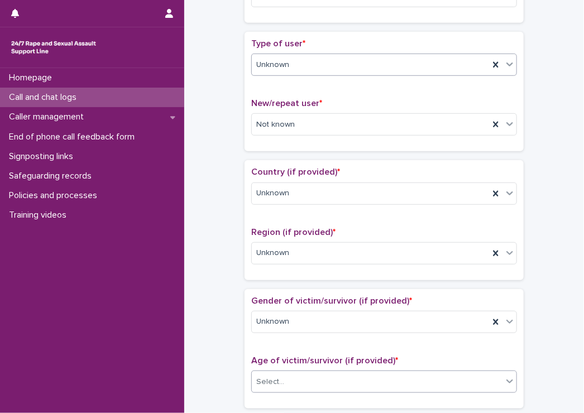
drag, startPoint x: 261, startPoint y: 392, endPoint x: 265, endPoint y: 387, distance: 6.4
click at [261, 392] on div "Age of victim/survivor (if provided) * Select..." at bounding box center [384, 379] width 266 height 46
click at [269, 382] on div "Select..." at bounding box center [270, 382] width 28 height 12
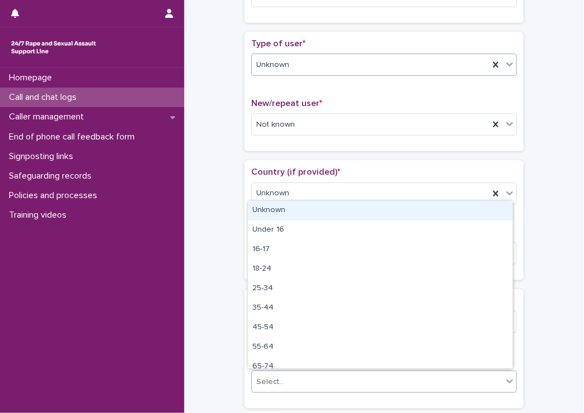
drag, startPoint x: 270, startPoint y: 209, endPoint x: 264, endPoint y: 210, distance: 6.2
click at [268, 209] on div "Unknown" at bounding box center [380, 211] width 265 height 20
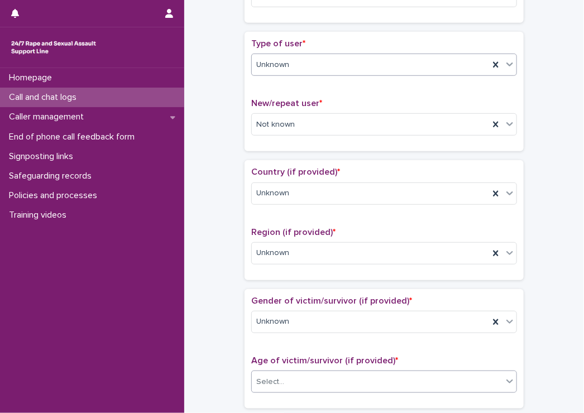
click at [210, 210] on div "**********" at bounding box center [383, 353] width 377 height 1141
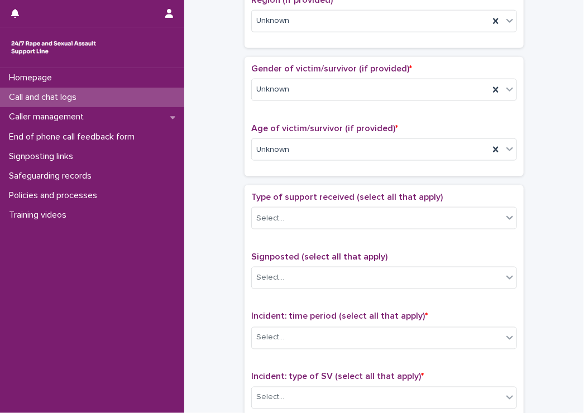
scroll to position [502, 0]
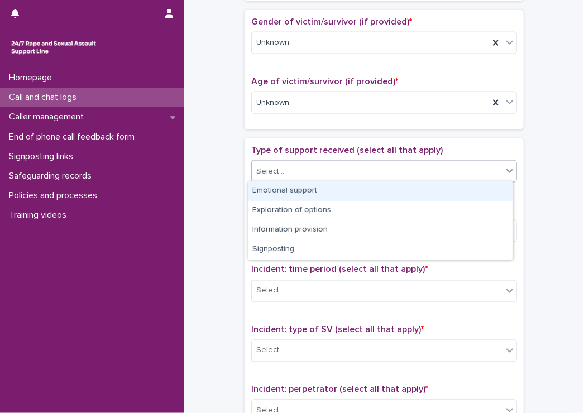
click at [279, 166] on div "Select..." at bounding box center [270, 172] width 28 height 12
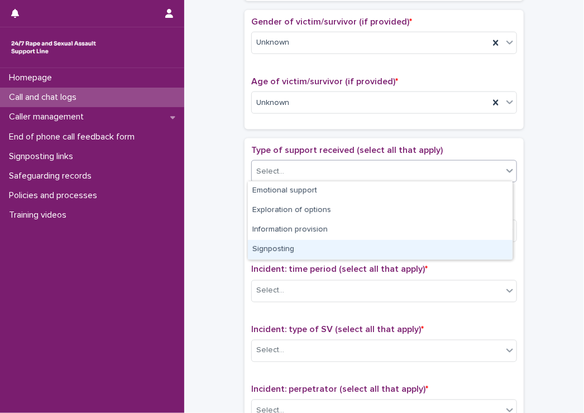
click at [223, 291] on div "**********" at bounding box center [383, 74] width 377 height 1141
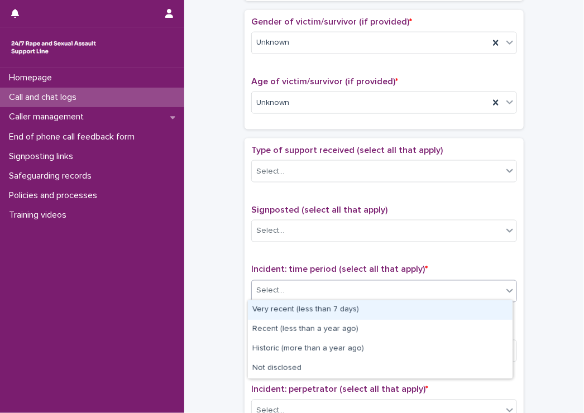
click at [301, 282] on div "Select..." at bounding box center [377, 291] width 251 height 18
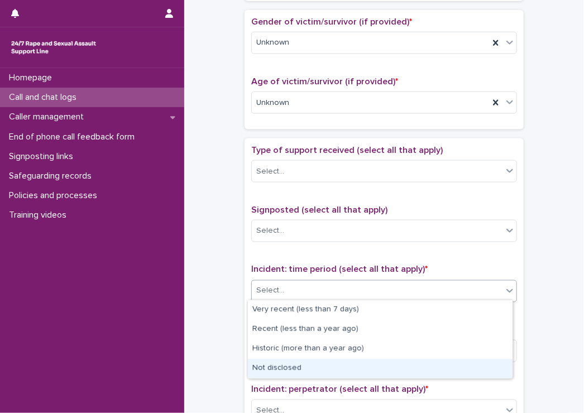
click at [275, 372] on div "Not disclosed" at bounding box center [380, 369] width 265 height 20
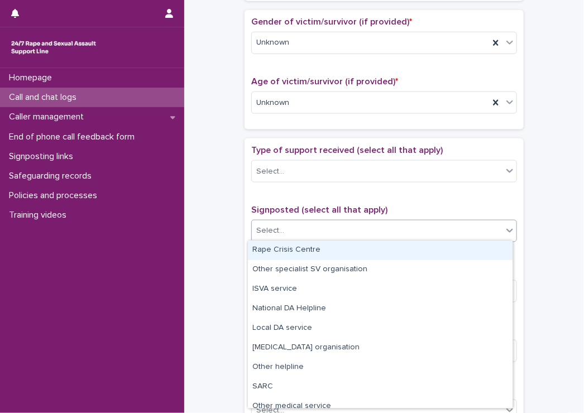
click at [285, 239] on div "Select..." at bounding box center [384, 231] width 266 height 22
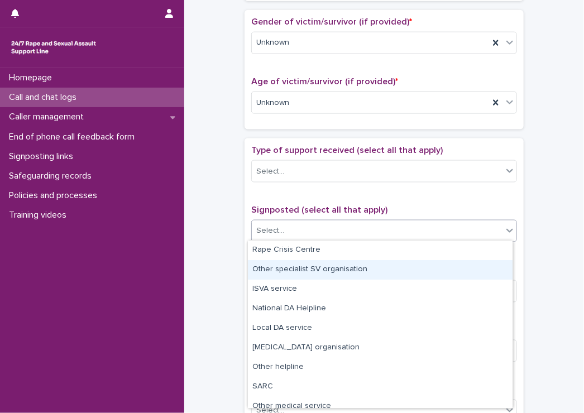
click at [224, 225] on div "**********" at bounding box center [383, 74] width 377 height 1141
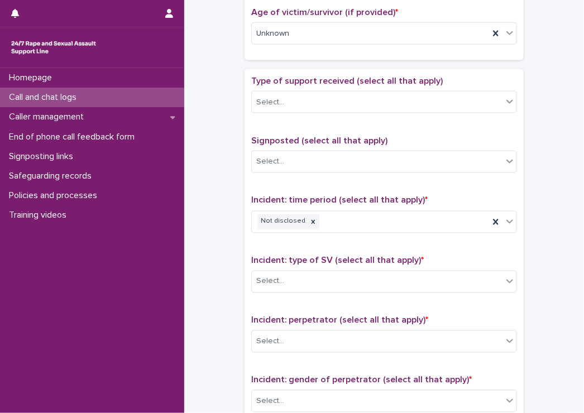
scroll to position [614, 0]
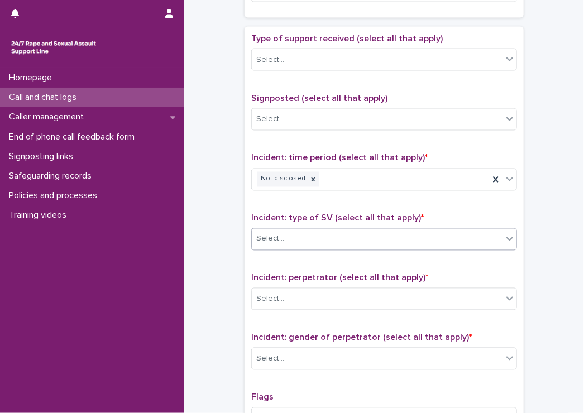
click at [284, 245] on div "Select..." at bounding box center [377, 239] width 251 height 18
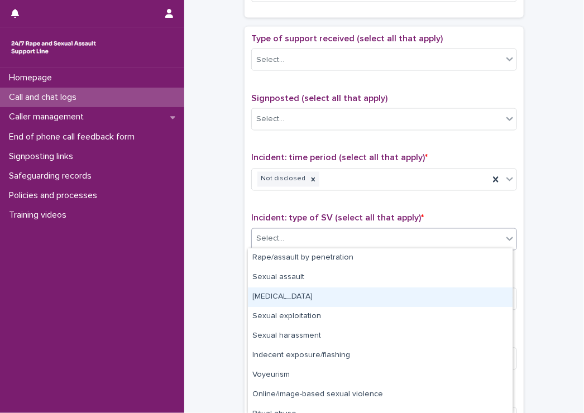
scroll to position [30, 0]
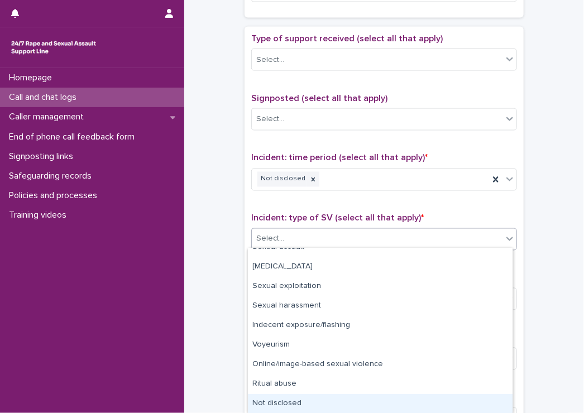
drag, startPoint x: 286, startPoint y: 393, endPoint x: 282, endPoint y: 399, distance: 6.8
click at [282, 399] on div "Not disclosed" at bounding box center [380, 404] width 265 height 20
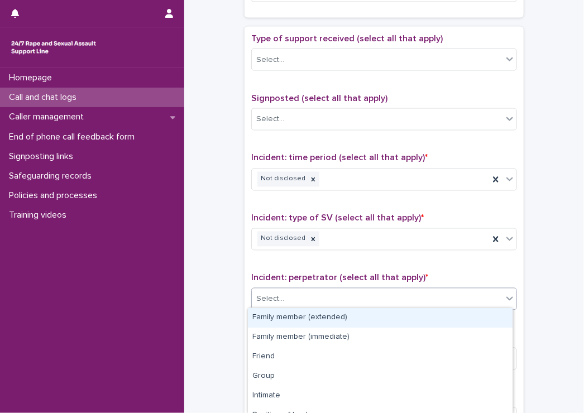
click at [279, 301] on div "Select..." at bounding box center [270, 300] width 28 height 12
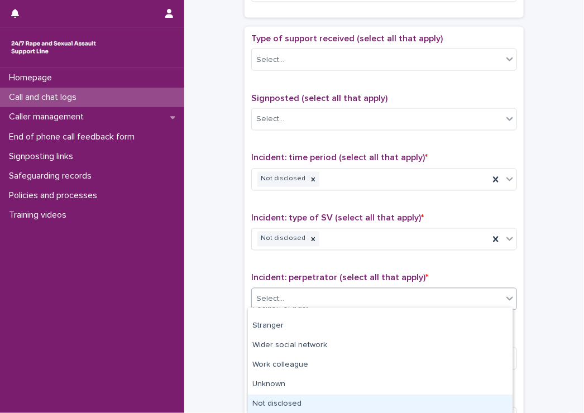
click at [295, 403] on div "Not disclosed" at bounding box center [380, 405] width 265 height 20
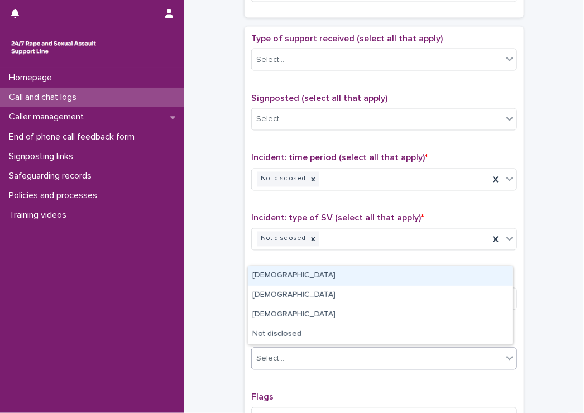
click at [285, 348] on div "Select..." at bounding box center [384, 359] width 266 height 22
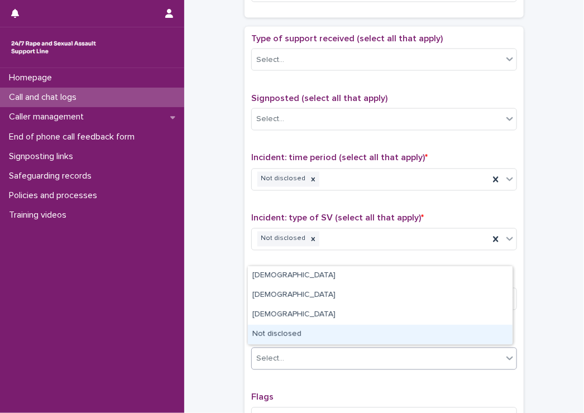
click at [281, 332] on div "Not disclosed" at bounding box center [380, 335] width 265 height 20
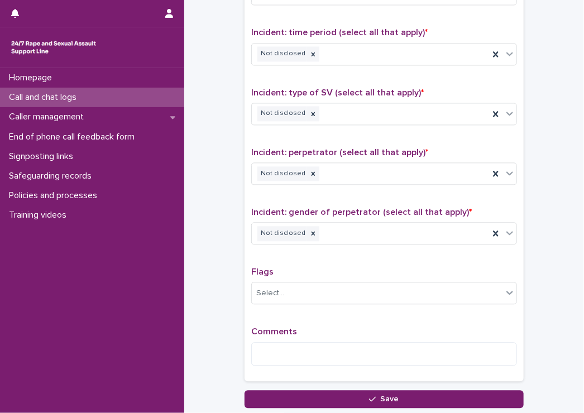
scroll to position [819, 0]
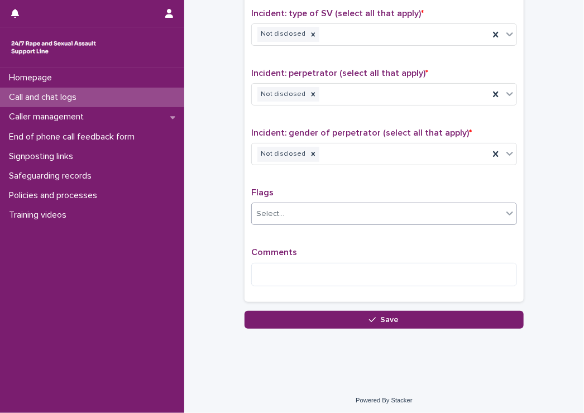
click at [298, 205] on div "Select..." at bounding box center [377, 214] width 251 height 18
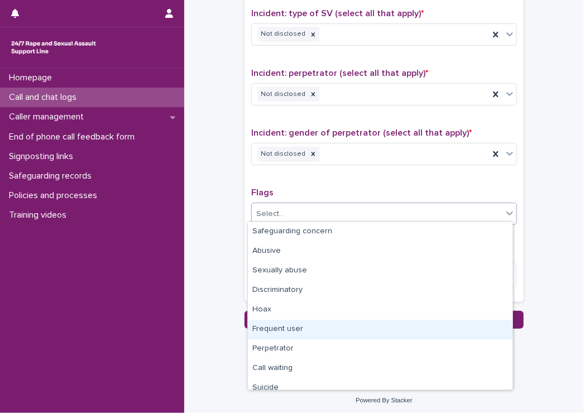
scroll to position [67, 0]
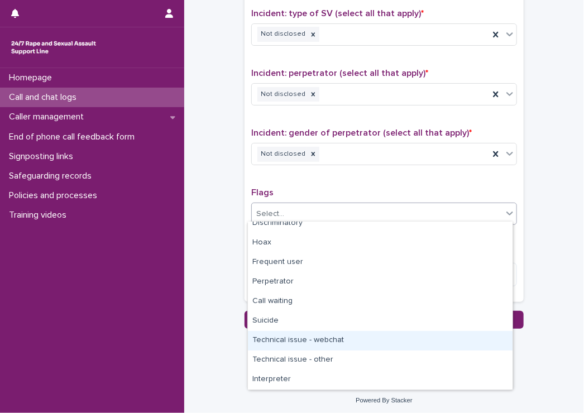
click at [295, 338] on div "Technical issue - webchat" at bounding box center [380, 341] width 265 height 20
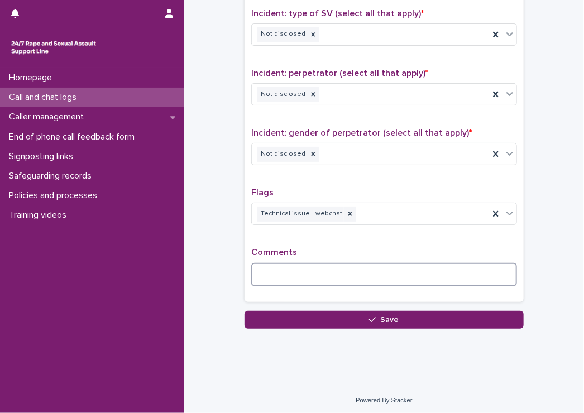
click at [269, 271] on textarea at bounding box center [384, 275] width 266 height 24
paste textarea "**********"
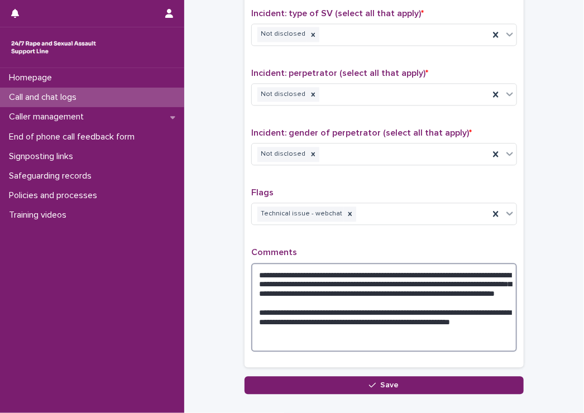
drag, startPoint x: 303, startPoint y: 280, endPoint x: 202, endPoint y: 247, distance: 105.7
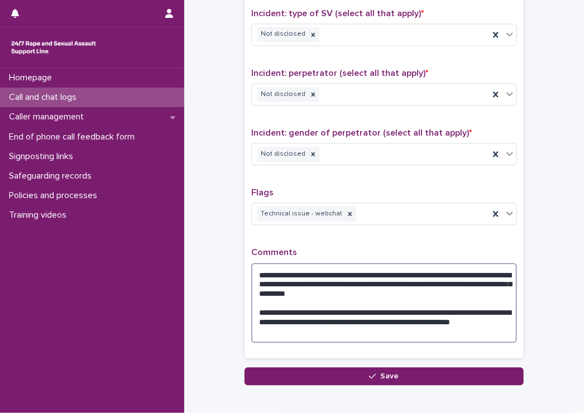
click at [338, 272] on textarea "**********" at bounding box center [384, 303] width 266 height 80
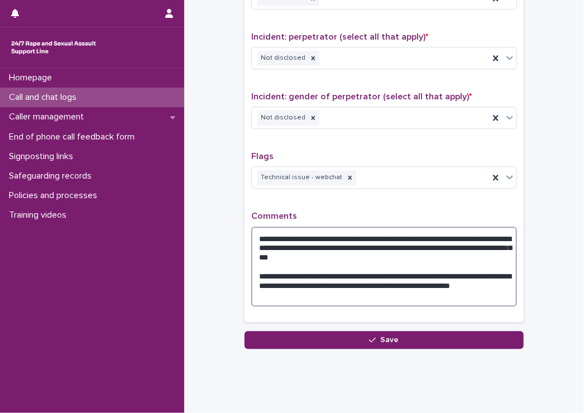
scroll to position [875, 0]
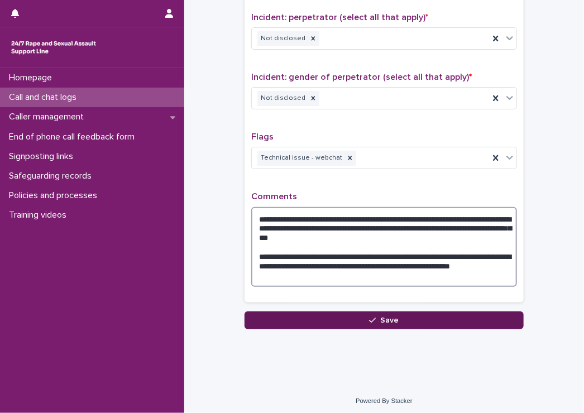
type textarea "**********"
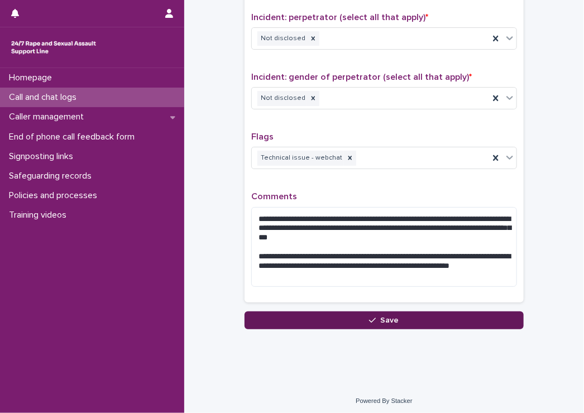
click at [315, 312] on button "Save" at bounding box center [384, 321] width 279 height 18
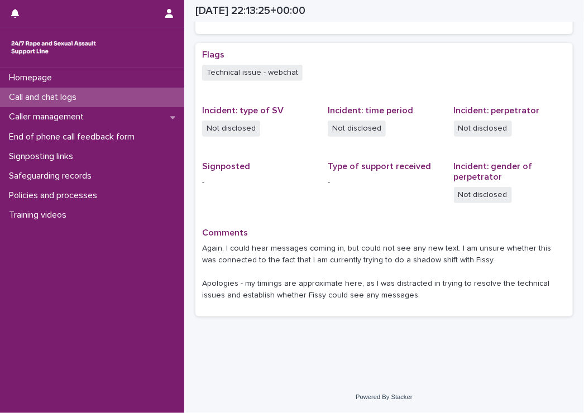
scroll to position [210, 0]
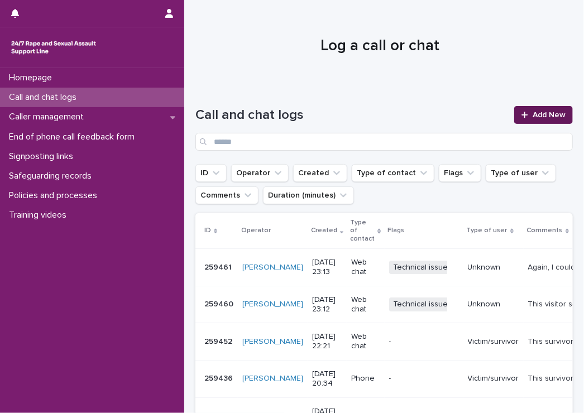
click at [514, 112] on link "Add New" at bounding box center [543, 115] width 59 height 18
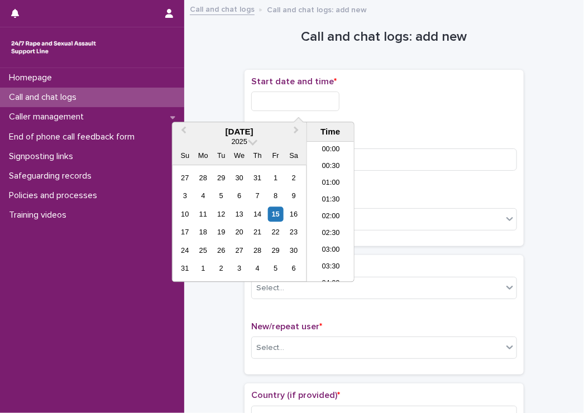
click at [295, 98] on input "text" at bounding box center [295, 102] width 88 height 20
click at [324, 267] on li "23:30" at bounding box center [330, 274] width 47 height 17
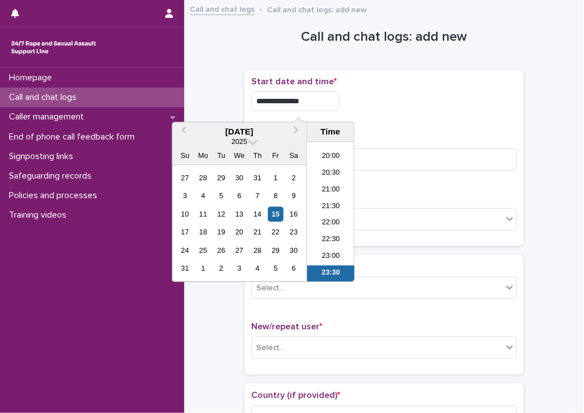
drag, startPoint x: 304, startPoint y: 98, endPoint x: 310, endPoint y: 99, distance: 6.8
click at [310, 99] on input "**********" at bounding box center [295, 102] width 88 height 20
type input "**********"
click at [375, 115] on div "**********" at bounding box center [384, 98] width 266 height 44
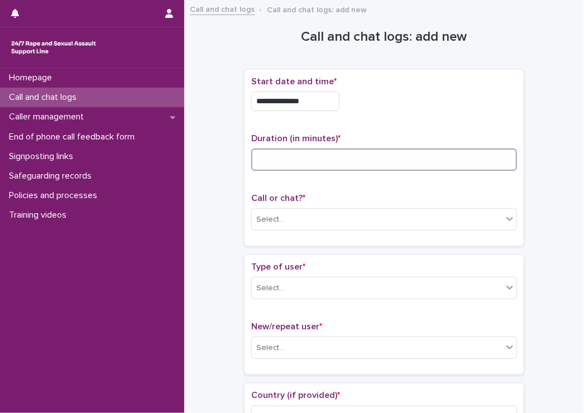
click at [295, 156] on input at bounding box center [384, 160] width 266 height 22
type input "*"
click at [288, 223] on div "Select..." at bounding box center [377, 219] width 251 height 18
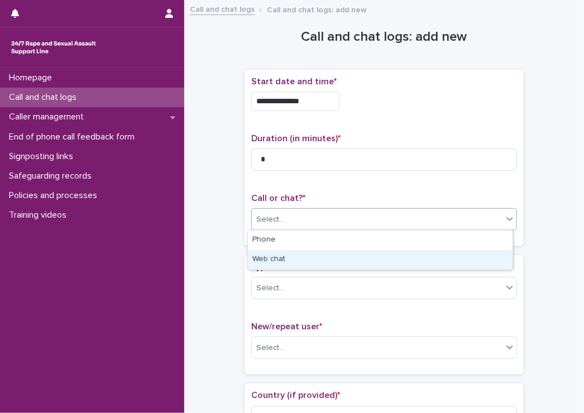
click at [264, 261] on div "Web chat" at bounding box center [380, 260] width 265 height 20
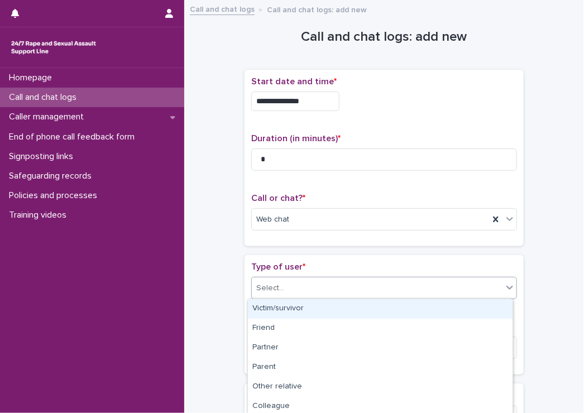
click at [262, 286] on div "Select..." at bounding box center [270, 288] width 28 height 12
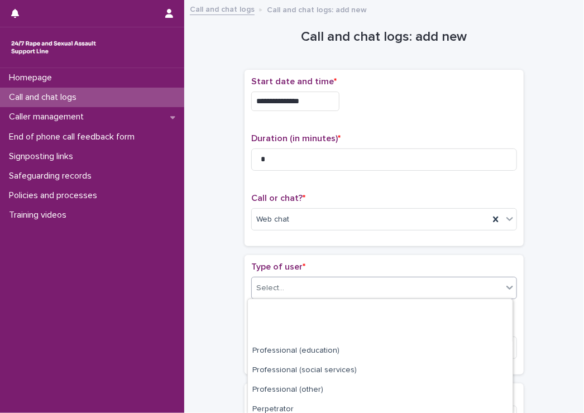
scroll to position [178, 0]
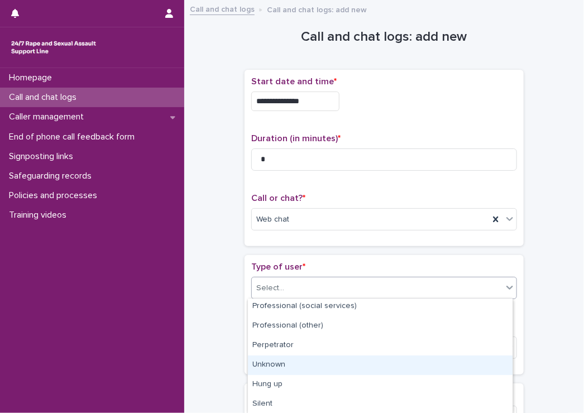
click at [285, 366] on div "Unknown" at bounding box center [380, 366] width 265 height 20
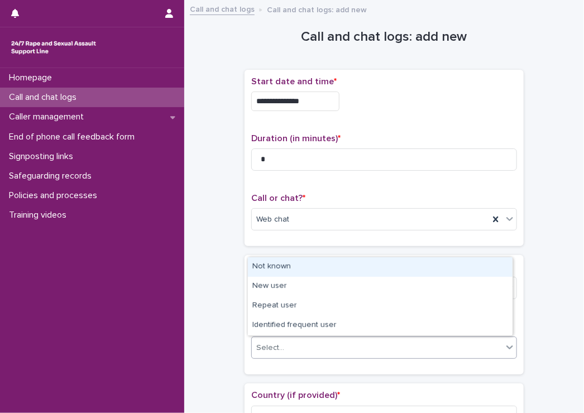
click at [270, 339] on div "Select..." at bounding box center [377, 348] width 251 height 18
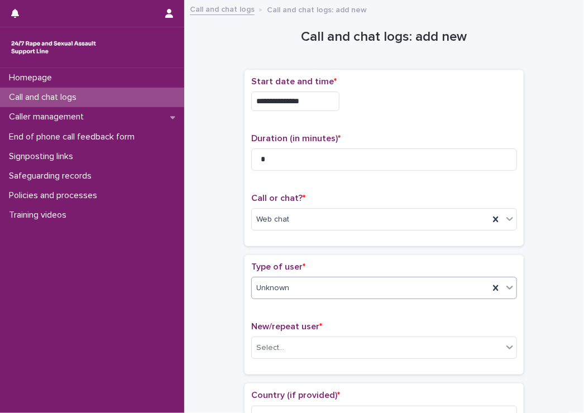
click at [285, 290] on div "Unknown" at bounding box center [370, 288] width 237 height 18
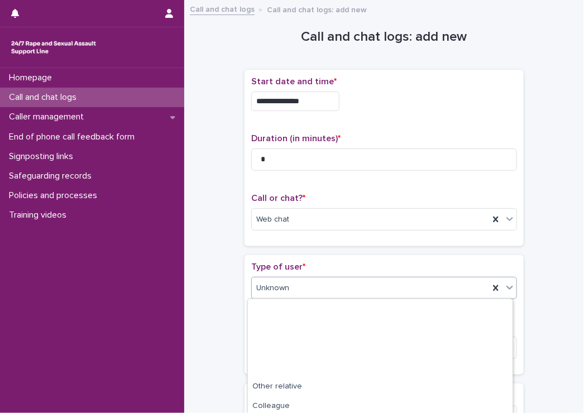
scroll to position [125, 0]
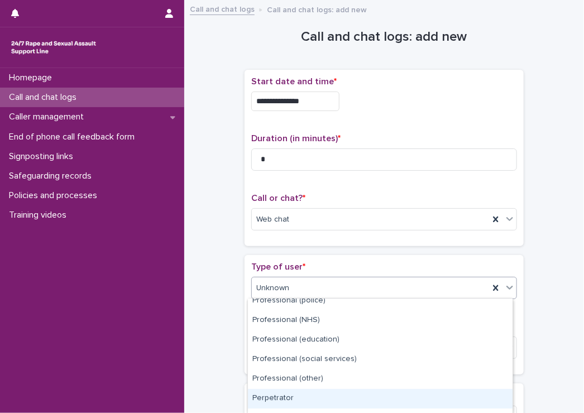
click at [279, 397] on div "Perpetrator" at bounding box center [380, 399] width 265 height 20
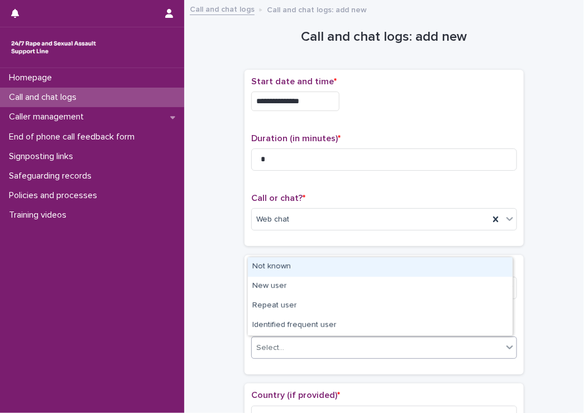
click at [265, 351] on div "Select..." at bounding box center [270, 348] width 28 height 12
click at [257, 263] on div "Not known" at bounding box center [380, 267] width 265 height 20
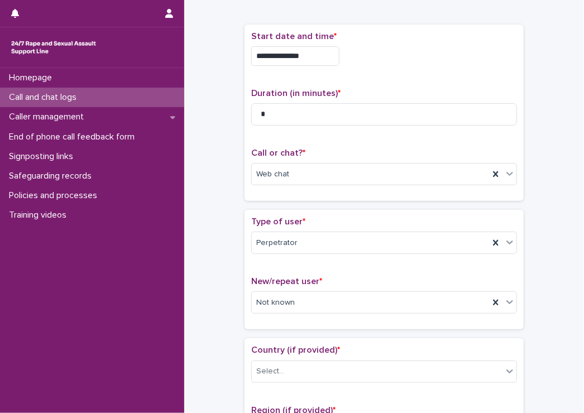
scroll to position [112, 0]
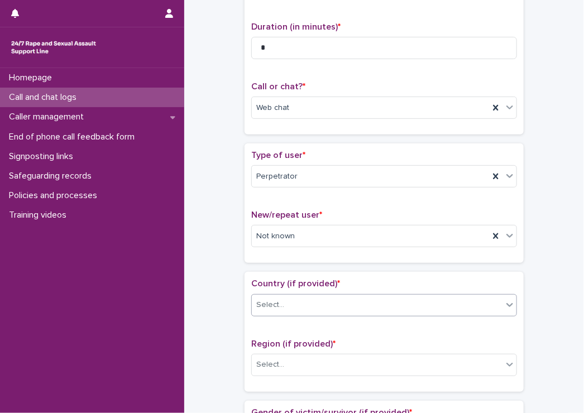
click at [256, 299] on div "Select..." at bounding box center [270, 305] width 28 height 12
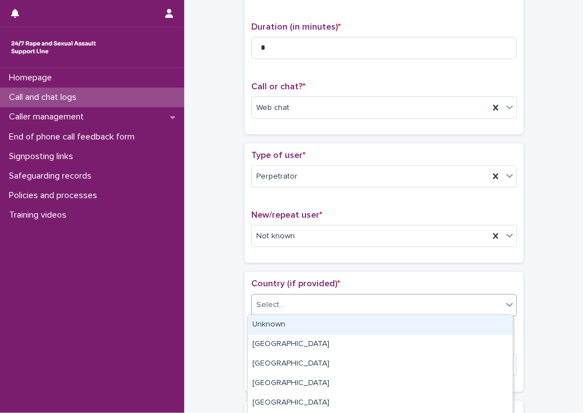
click at [265, 329] on div "Unknown" at bounding box center [380, 325] width 265 height 20
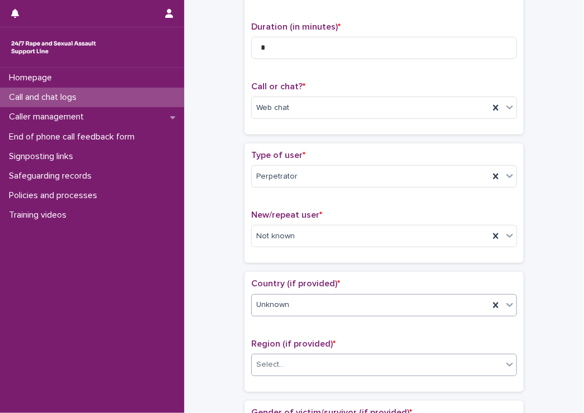
click at [285, 366] on input "text" at bounding box center [285, 364] width 1 height 9
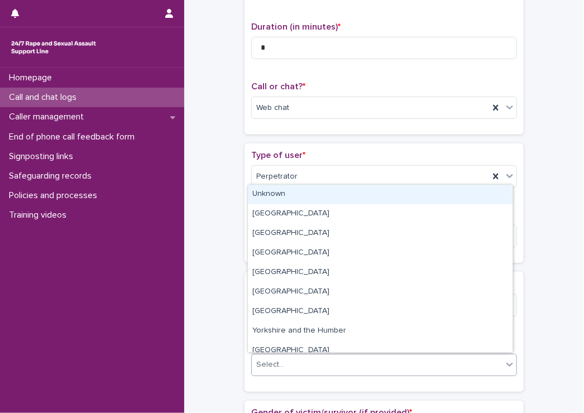
click at [267, 191] on div "Unknown" at bounding box center [380, 195] width 265 height 20
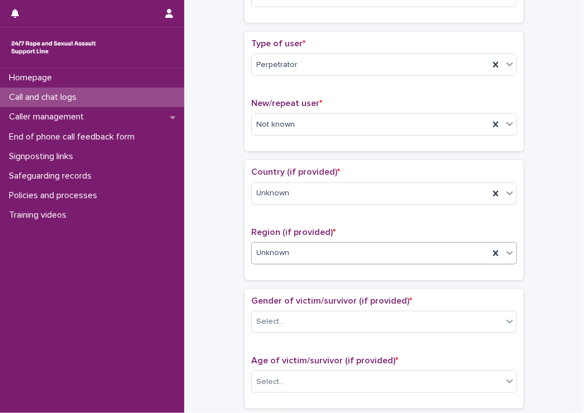
scroll to position [279, 0]
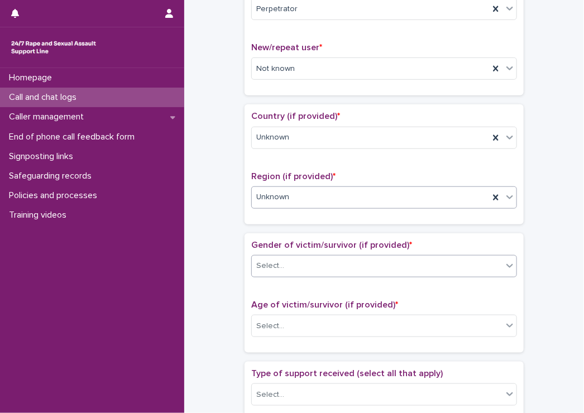
click at [279, 274] on div "Gender of victim/survivor (if provided) * Select..." at bounding box center [384, 263] width 266 height 46
drag, startPoint x: 279, startPoint y: 274, endPoint x: 284, endPoint y: 265, distance: 10.0
click at [284, 265] on div "Select..." at bounding box center [377, 266] width 251 height 18
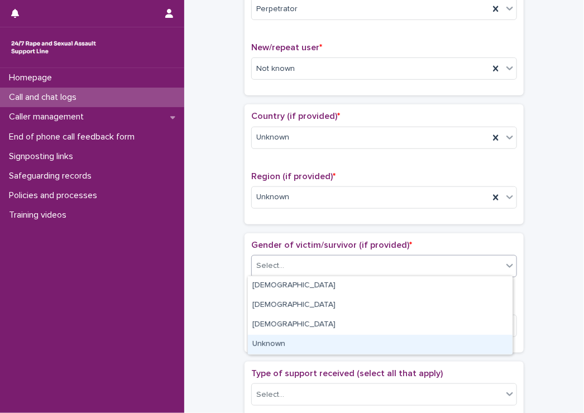
click at [277, 339] on div "Unknown" at bounding box center [380, 345] width 265 height 20
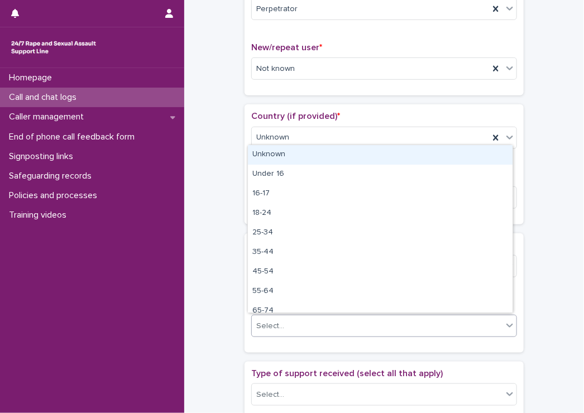
click at [258, 320] on div "Select..." at bounding box center [270, 326] width 28 height 12
drag, startPoint x: 273, startPoint y: 156, endPoint x: 214, endPoint y: 161, distance: 58.8
click at [272, 156] on div "Unknown" at bounding box center [380, 155] width 265 height 20
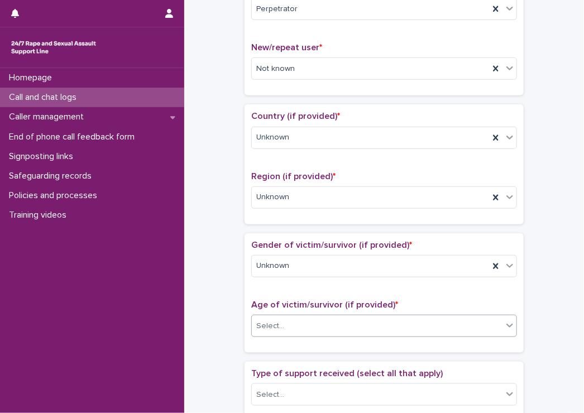
click at [214, 161] on div "**********" at bounding box center [383, 298] width 377 height 1141
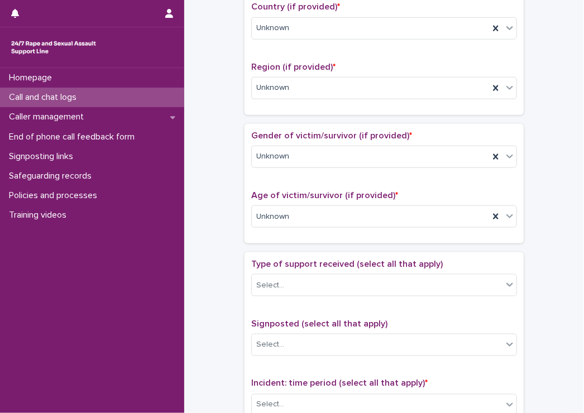
scroll to position [447, 0]
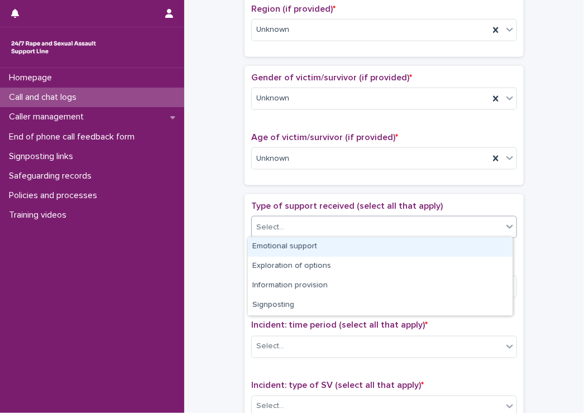
click at [315, 223] on div "Select..." at bounding box center [377, 227] width 251 height 18
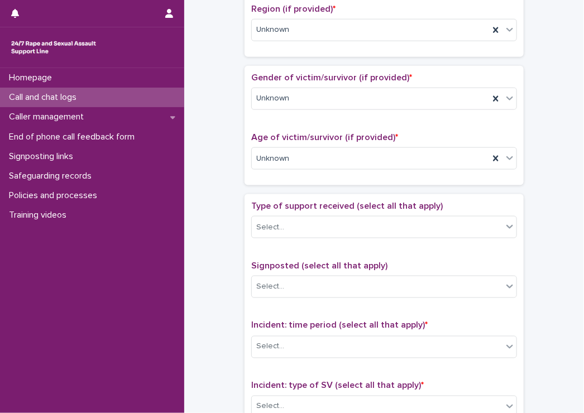
click at [219, 230] on div "**********" at bounding box center [383, 130] width 377 height 1141
click at [259, 212] on div "Type of support received (select all that apply) Select..." at bounding box center [384, 224] width 266 height 46
click at [259, 216] on div "Select..." at bounding box center [384, 227] width 266 height 22
click at [260, 225] on div "Select..." at bounding box center [270, 228] width 28 height 12
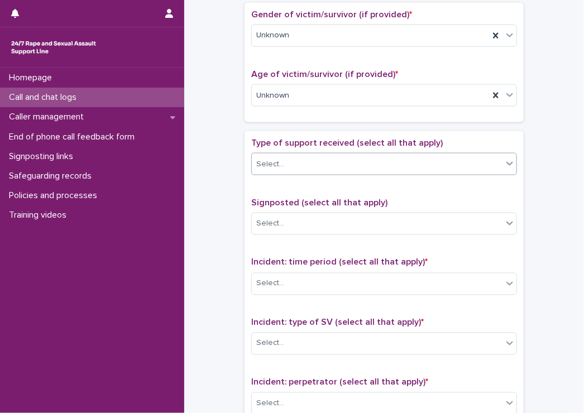
scroll to position [558, 0]
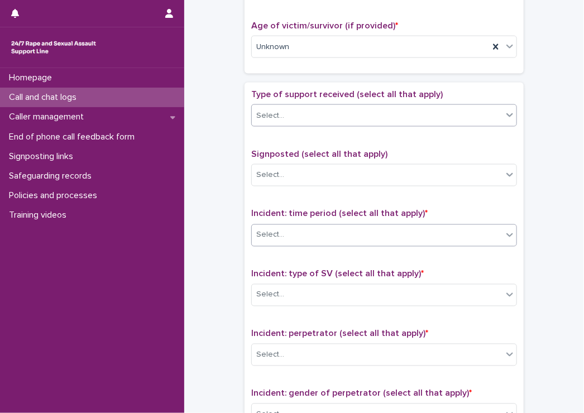
click at [261, 231] on div "Select..." at bounding box center [270, 235] width 28 height 12
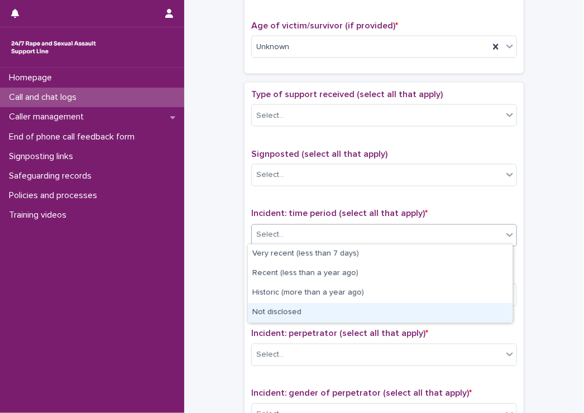
click at [273, 304] on div "Not disclosed" at bounding box center [380, 313] width 265 height 20
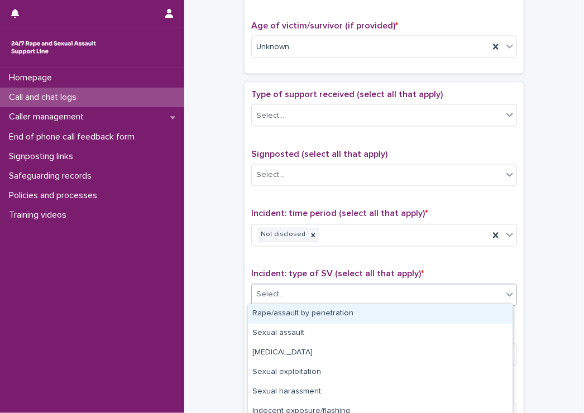
click at [271, 299] on div "Select..." at bounding box center [377, 295] width 251 height 18
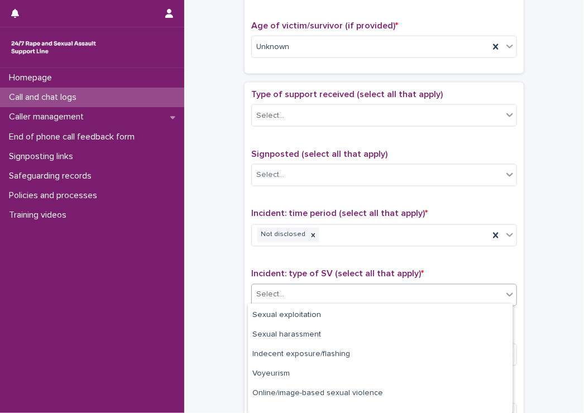
scroll to position [86, 0]
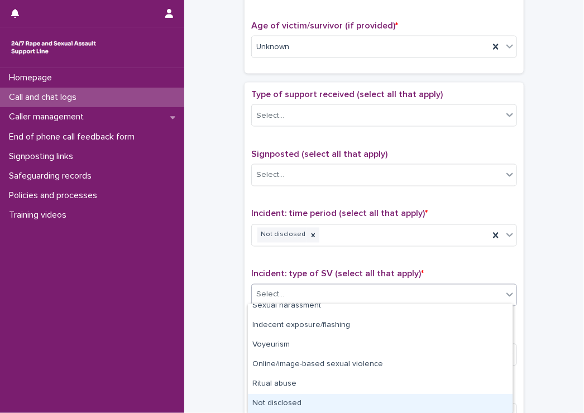
click at [289, 397] on div "Not disclosed" at bounding box center [380, 404] width 265 height 20
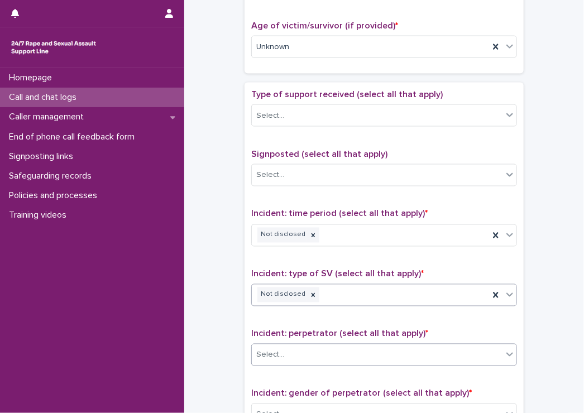
click at [286, 356] on div "Select..." at bounding box center [377, 355] width 251 height 18
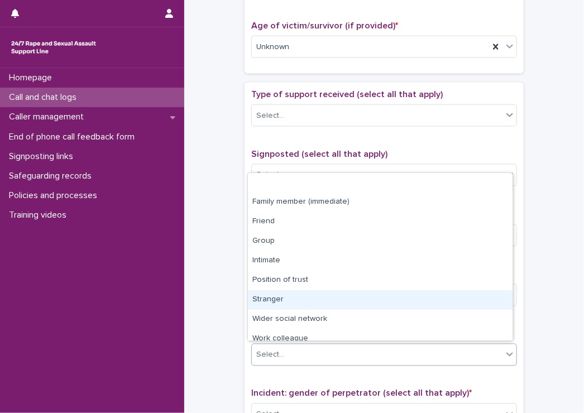
scroll to position [47, 0]
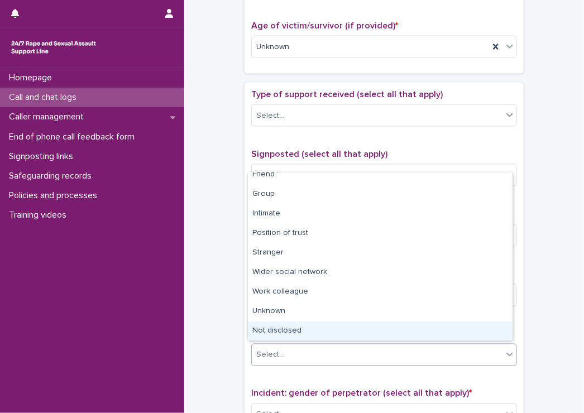
click at [281, 334] on div "Not disclosed" at bounding box center [380, 332] width 265 height 20
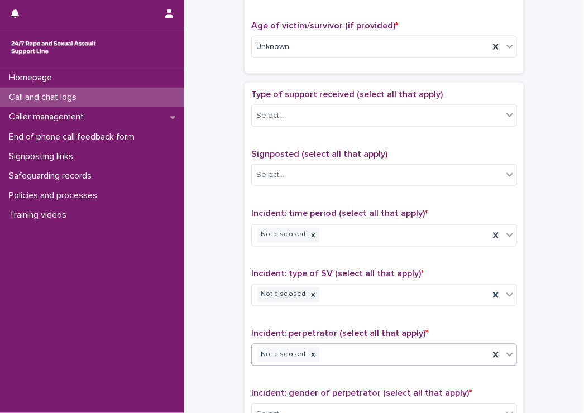
click at [212, 318] on div "**********" at bounding box center [383, 18] width 377 height 1141
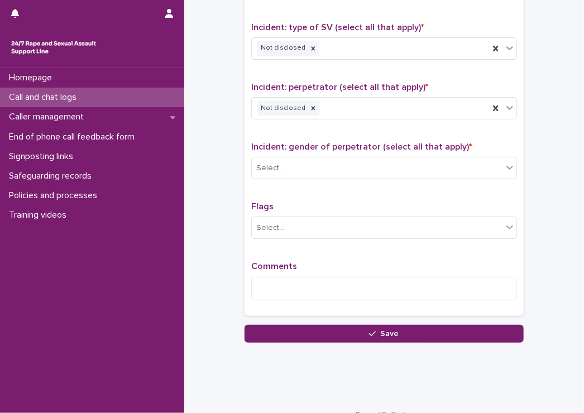
scroll to position [819, 0]
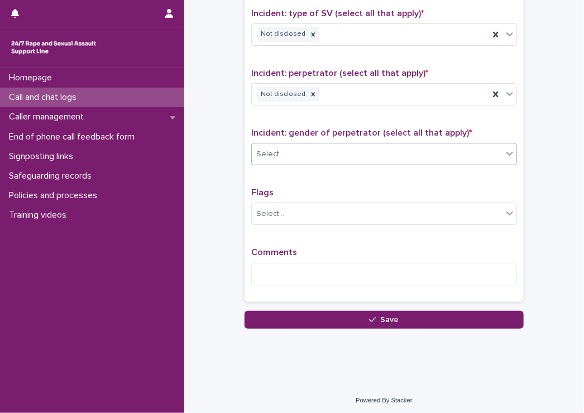
click at [264, 155] on div "Select..." at bounding box center [270, 155] width 28 height 12
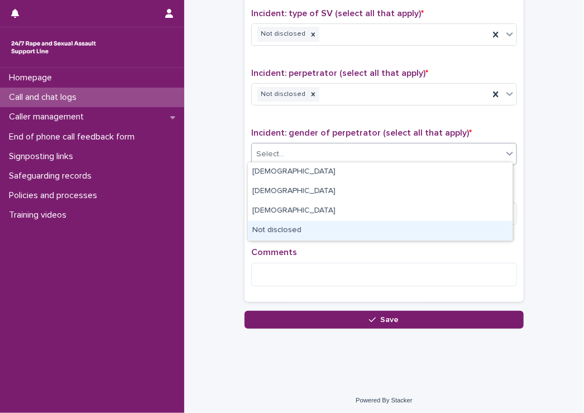
click at [272, 234] on div "Not disclosed" at bounding box center [380, 231] width 265 height 20
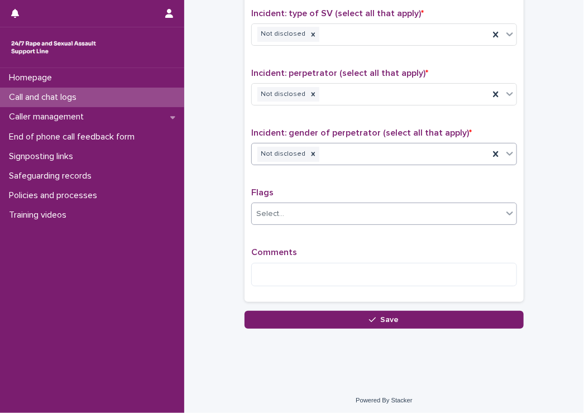
click at [285, 214] on div at bounding box center [285, 214] width 1 height 12
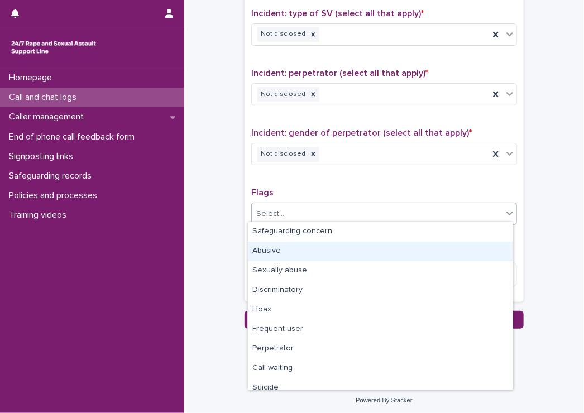
click at [281, 247] on div "Abusive" at bounding box center [380, 252] width 265 height 20
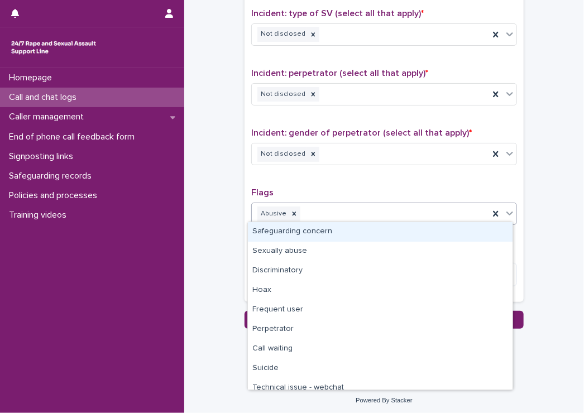
click at [427, 215] on div "Abusive" at bounding box center [370, 214] width 237 height 20
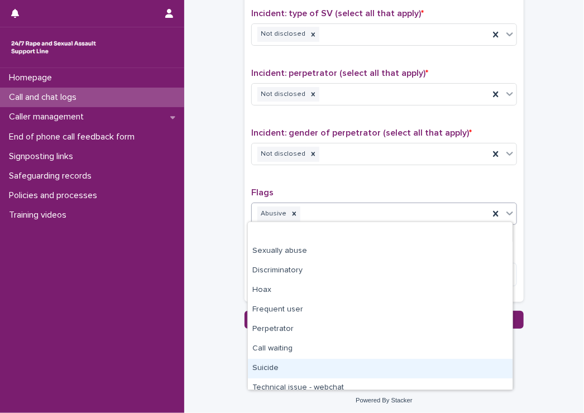
scroll to position [47, 0]
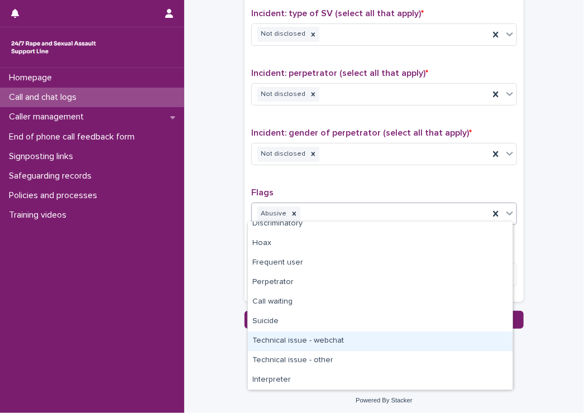
drag, startPoint x: 410, startPoint y: 330, endPoint x: 393, endPoint y: 335, distance: 17.3
click at [393, 335] on div "Technical issue - webchat" at bounding box center [380, 342] width 265 height 20
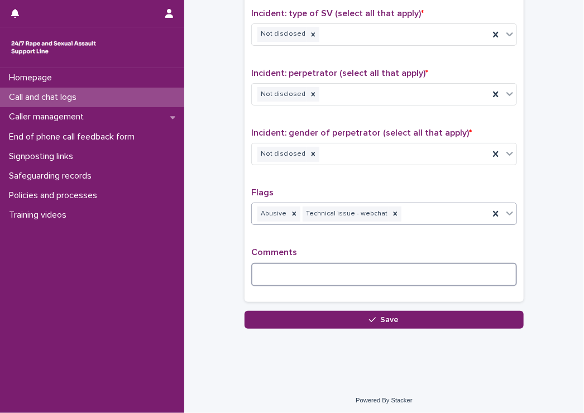
click at [283, 279] on textarea at bounding box center [384, 275] width 266 height 24
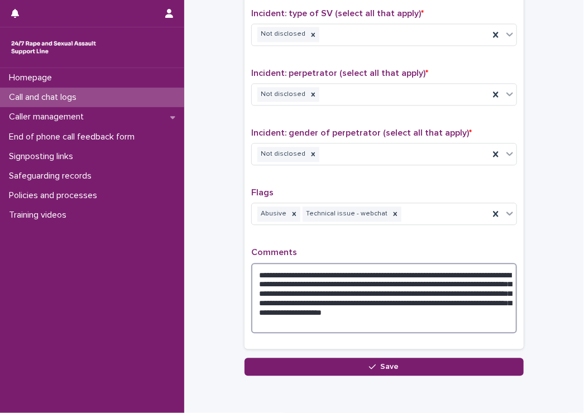
type textarea "**********"
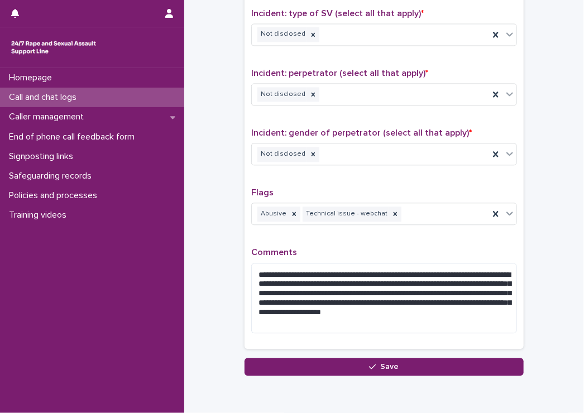
drag, startPoint x: 323, startPoint y: 372, endPoint x: 320, endPoint y: 366, distance: 6.7
click at [322, 371] on button "Save" at bounding box center [384, 367] width 279 height 18
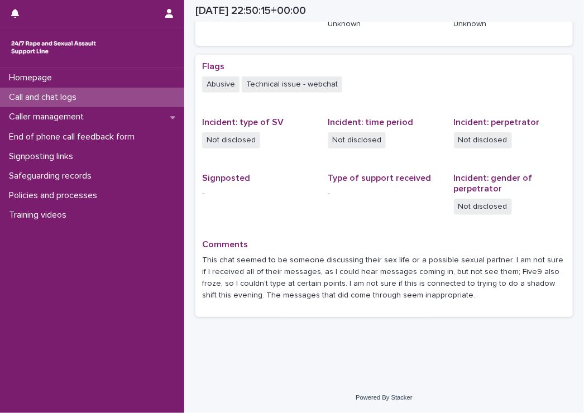
scroll to position [199, 0]
click at [54, 92] on p "Call and chat logs" at bounding box center [44, 97] width 81 height 11
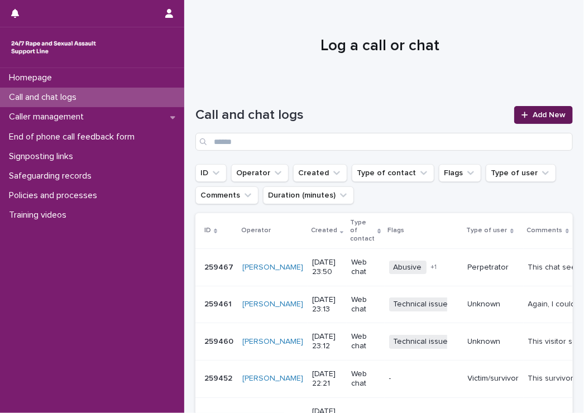
click at [521, 115] on icon at bounding box center [524, 115] width 7 height 8
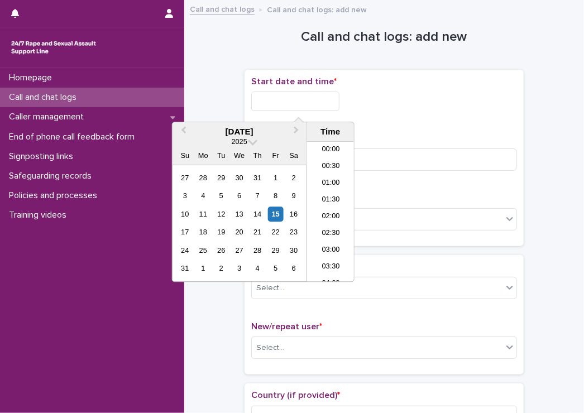
click at [289, 94] on input "text" at bounding box center [295, 102] width 88 height 20
click at [322, 275] on li "23:30" at bounding box center [330, 274] width 47 height 17
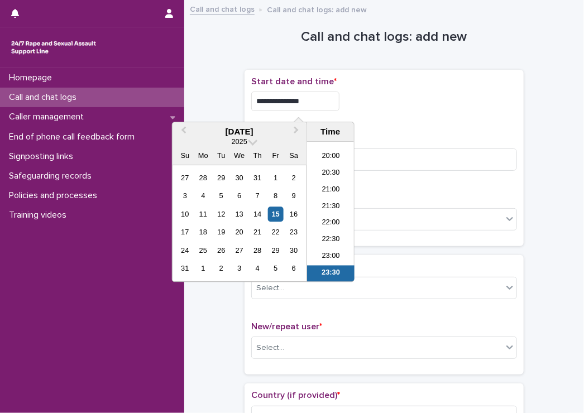
drag, startPoint x: 301, startPoint y: 100, endPoint x: 325, endPoint y: 98, distance: 24.1
click at [325, 98] on input "**********" at bounding box center [295, 102] width 88 height 20
type input "**********"
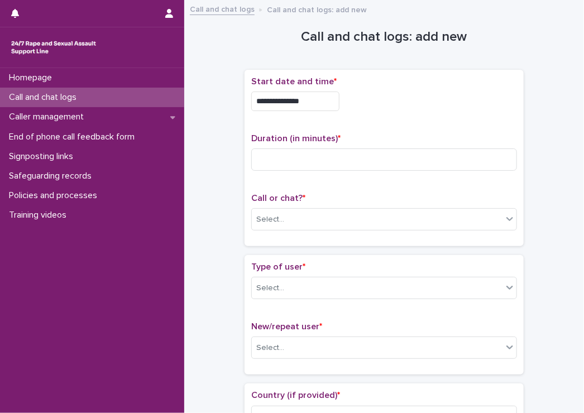
click at [453, 94] on div "**********" at bounding box center [384, 102] width 266 height 20
click at [293, 162] on input at bounding box center [384, 160] width 266 height 22
type input "**"
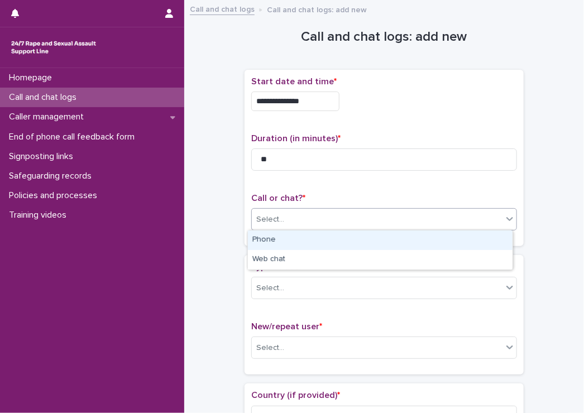
drag, startPoint x: 279, startPoint y: 217, endPoint x: 276, endPoint y: 207, distance: 10.6
click at [276, 208] on div "option Phone focused, 1 of 2. 2 results available. Use Up and Down to choose op…" at bounding box center [384, 219] width 266 height 22
click at [264, 235] on div "Phone" at bounding box center [380, 241] width 265 height 20
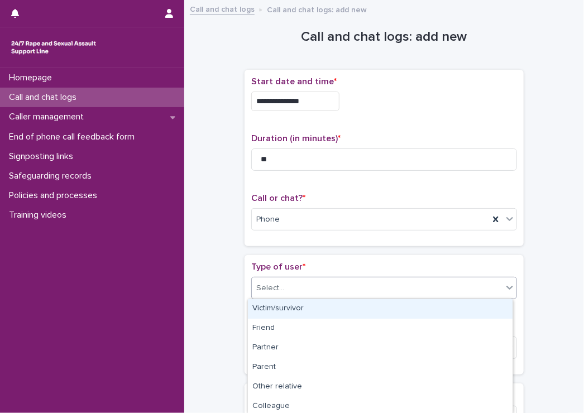
click at [284, 293] on div "Select..." at bounding box center [377, 288] width 251 height 18
click at [279, 312] on div "Victim/survivor" at bounding box center [380, 309] width 265 height 20
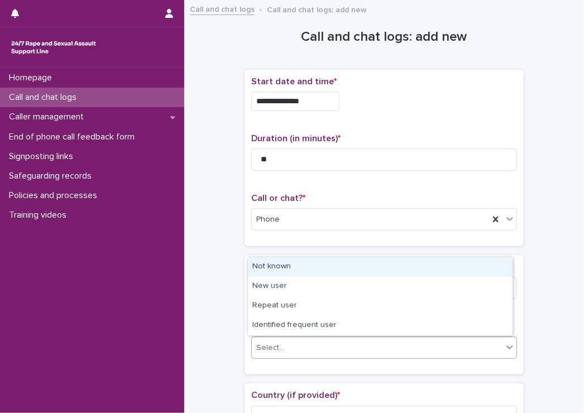
click at [268, 348] on div "Select..." at bounding box center [270, 348] width 28 height 12
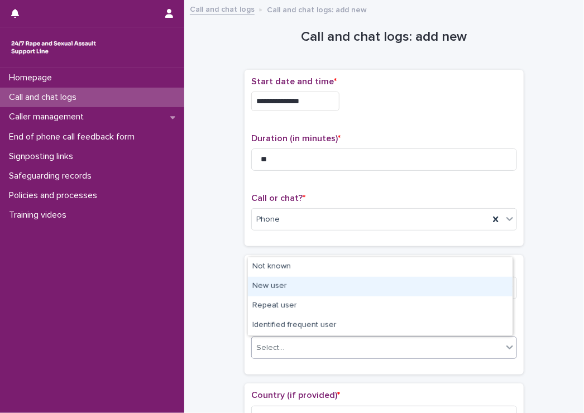
click at [259, 281] on div "New user" at bounding box center [380, 287] width 265 height 20
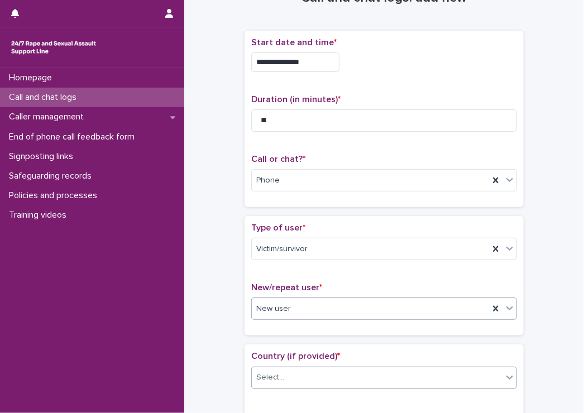
scroll to position [56, 0]
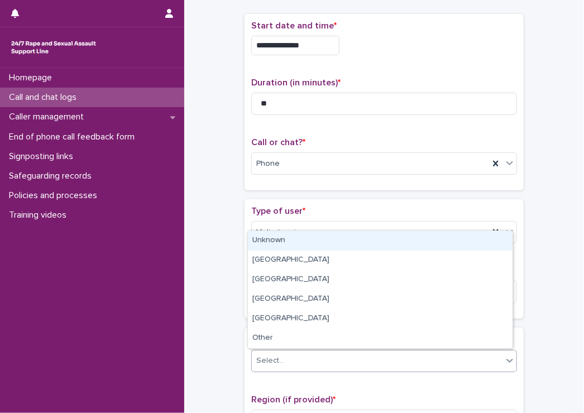
click at [258, 350] on div "Select..." at bounding box center [384, 361] width 266 height 22
click at [280, 246] on div "Unknown" at bounding box center [380, 241] width 265 height 20
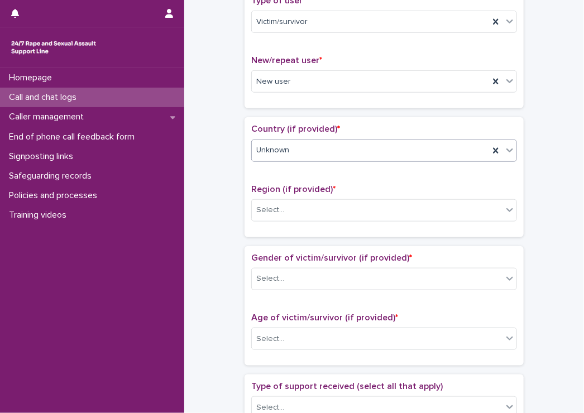
scroll to position [279, 0]
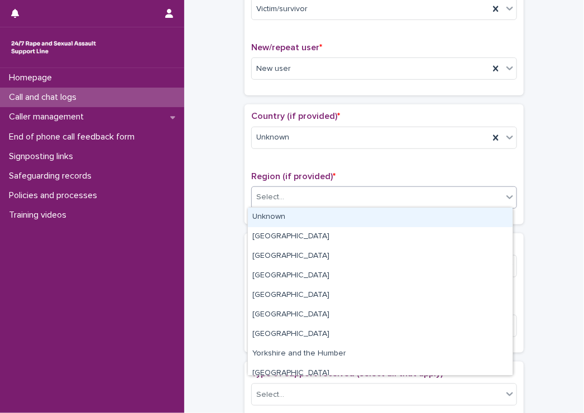
click at [289, 191] on div "Select..." at bounding box center [377, 197] width 251 height 18
drag, startPoint x: 277, startPoint y: 216, endPoint x: 277, endPoint y: 209, distance: 7.3
click at [277, 212] on div "Unknown" at bounding box center [380, 218] width 265 height 20
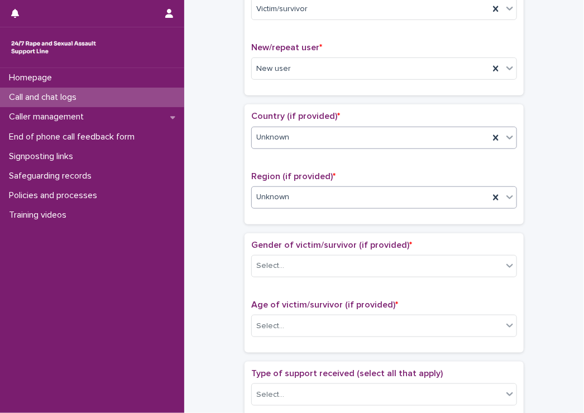
click at [273, 143] on div "Unknown" at bounding box center [370, 137] width 237 height 18
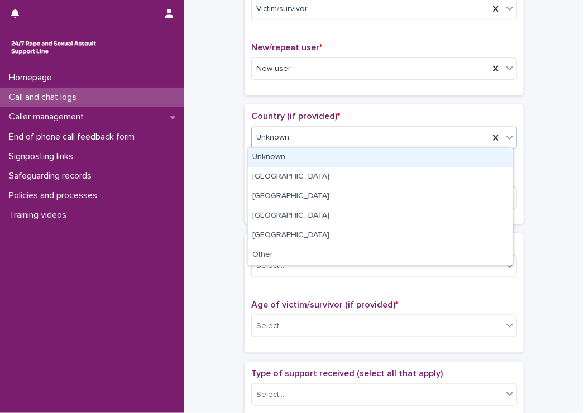
click at [270, 162] on div "Unknown" at bounding box center [380, 158] width 265 height 20
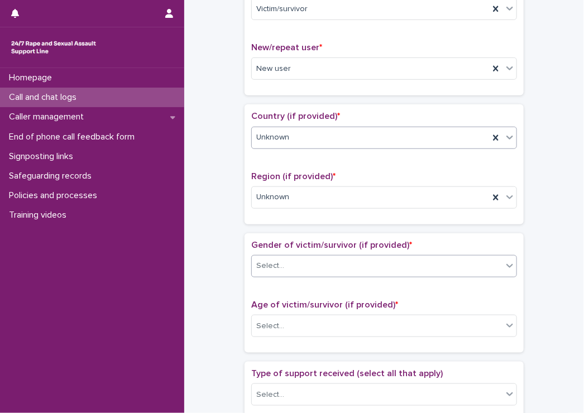
click at [258, 267] on div "Select..." at bounding box center [270, 266] width 28 height 12
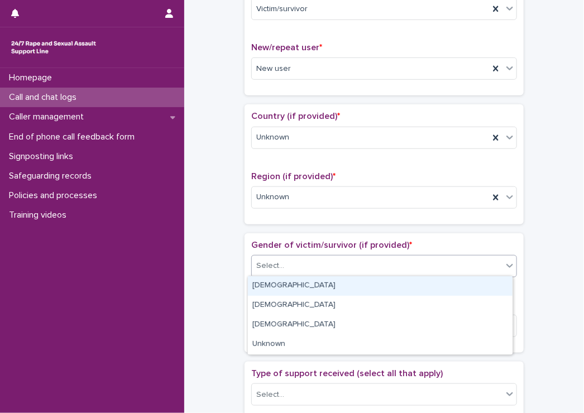
click at [262, 285] on div "Female" at bounding box center [380, 286] width 265 height 20
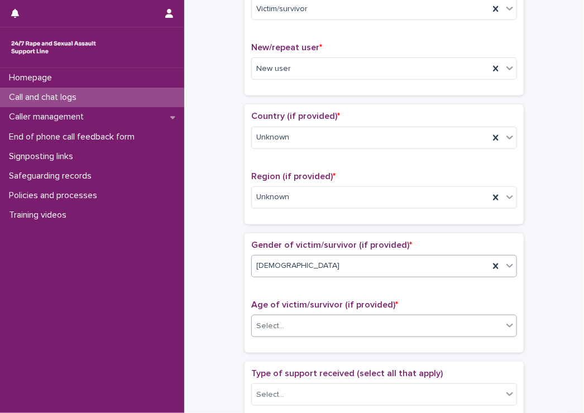
click at [267, 315] on div "Select..." at bounding box center [384, 326] width 266 height 22
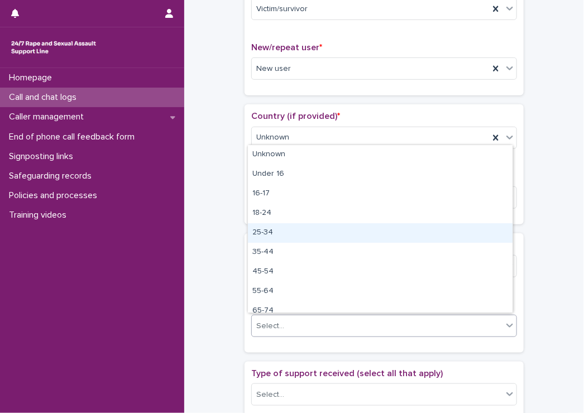
click at [259, 235] on div "25-34" at bounding box center [380, 233] width 265 height 20
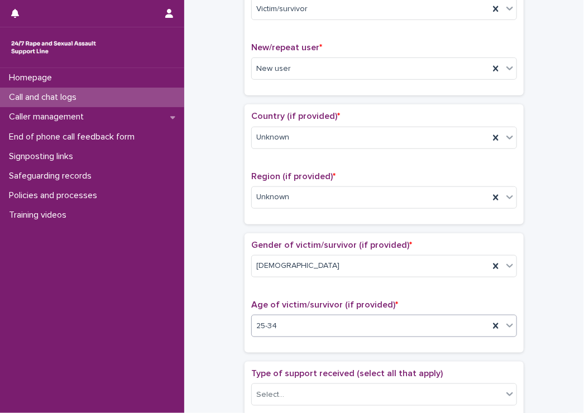
scroll to position [391, 0]
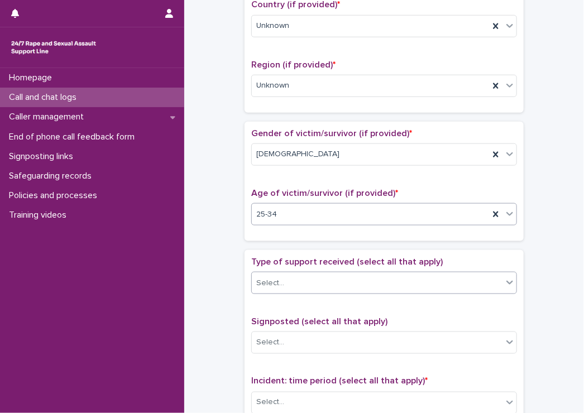
click at [286, 282] on div "Select..." at bounding box center [377, 283] width 251 height 18
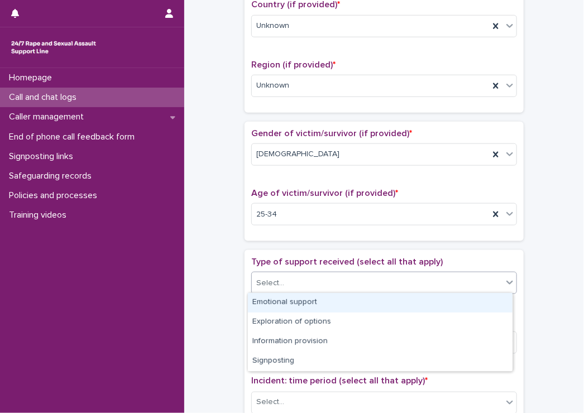
click at [281, 296] on div "Emotional support" at bounding box center [380, 303] width 265 height 20
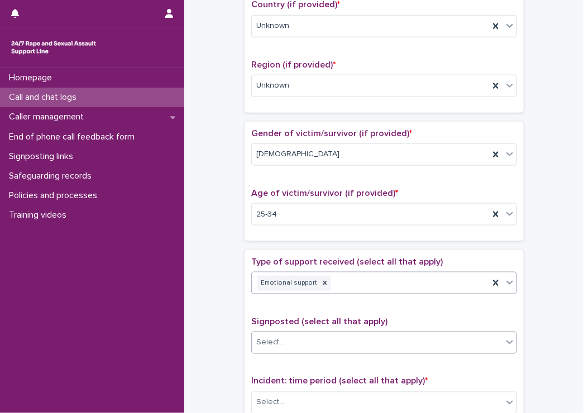
scroll to position [447, 0]
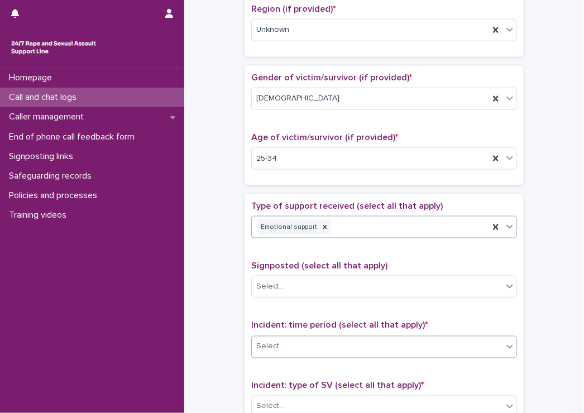
click at [272, 341] on div "Select..." at bounding box center [270, 347] width 28 height 12
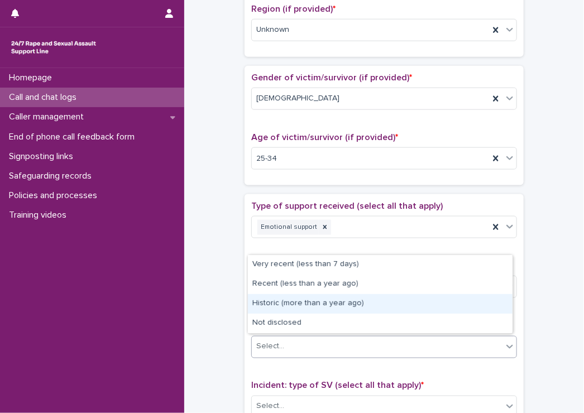
click at [266, 301] on div "Historic (more than a year ago)" at bounding box center [380, 304] width 265 height 20
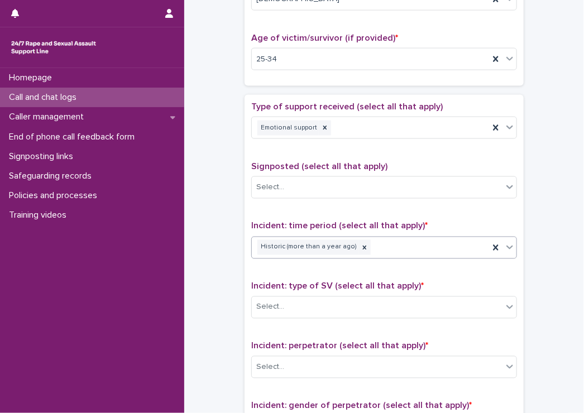
scroll to position [558, 0]
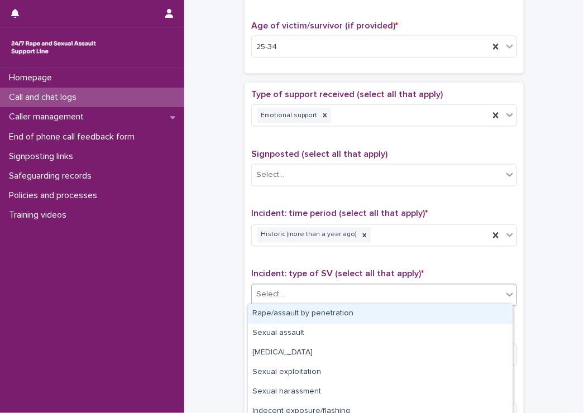
click at [258, 303] on body "**********" at bounding box center [292, 206] width 584 height 413
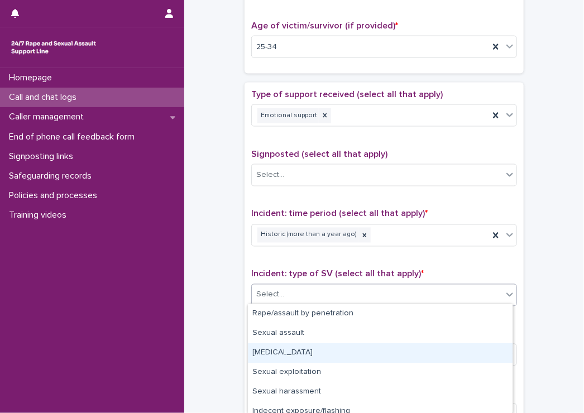
click at [266, 347] on div "Child sexual abuse" at bounding box center [380, 353] width 265 height 20
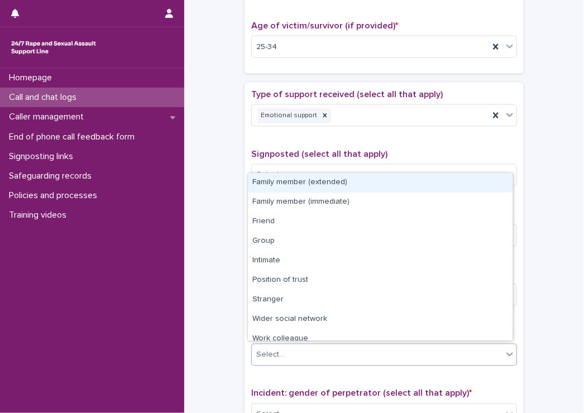
click at [269, 353] on div "Select..." at bounding box center [270, 355] width 28 height 12
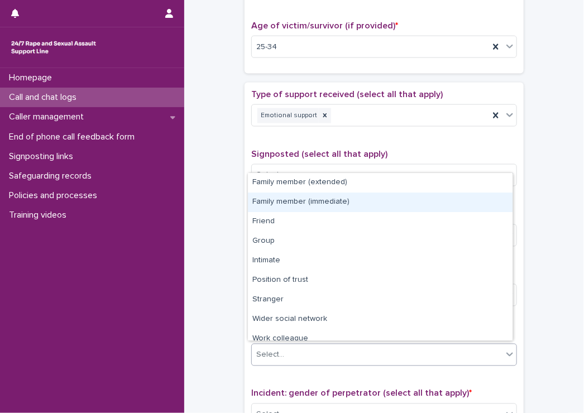
click at [289, 200] on div "Family member (immediate)" at bounding box center [380, 203] width 265 height 20
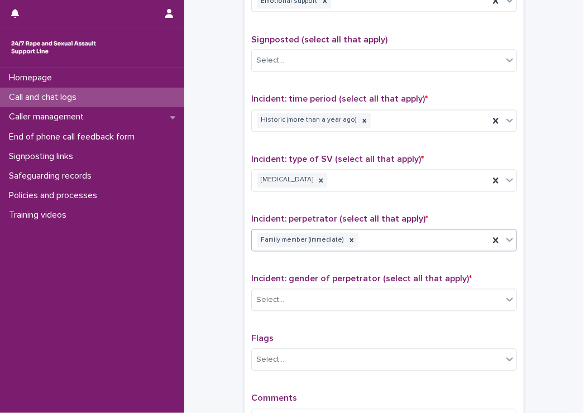
scroll to position [726, 0]
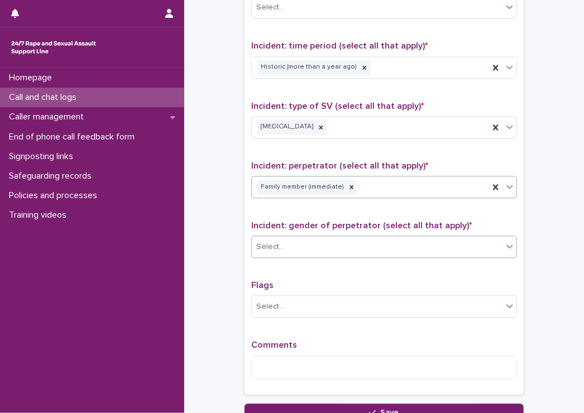
click at [257, 250] on div "Select..." at bounding box center [270, 248] width 28 height 12
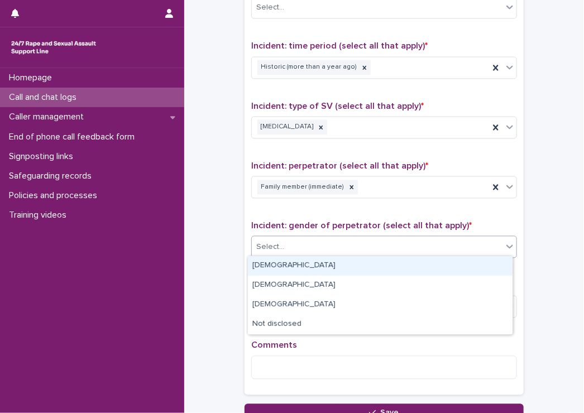
click at [258, 262] on div "Male" at bounding box center [380, 266] width 265 height 20
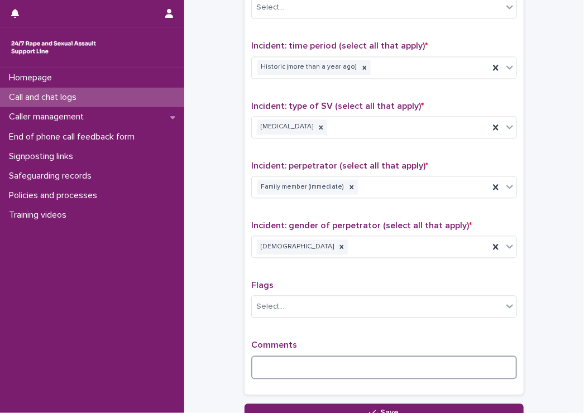
click at [279, 368] on textarea at bounding box center [384, 368] width 266 height 24
click at [315, 360] on textarea at bounding box center [384, 368] width 266 height 24
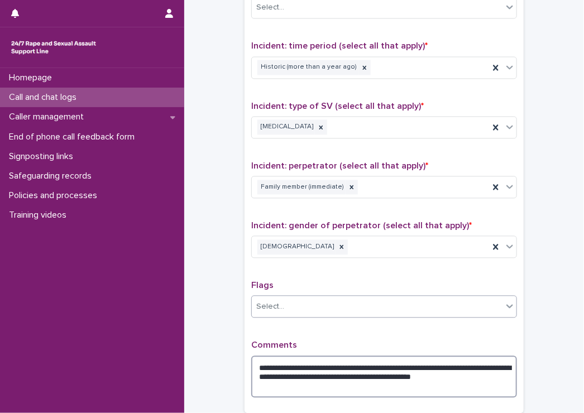
scroll to position [837, 0]
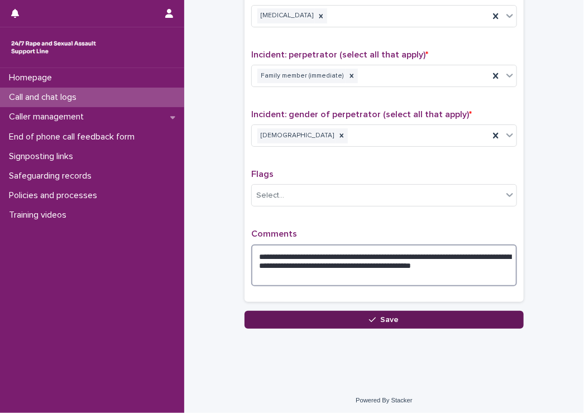
type textarea "**********"
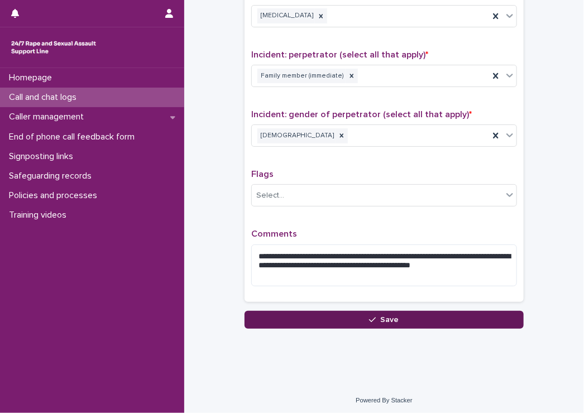
click at [355, 314] on button "Save" at bounding box center [384, 320] width 279 height 18
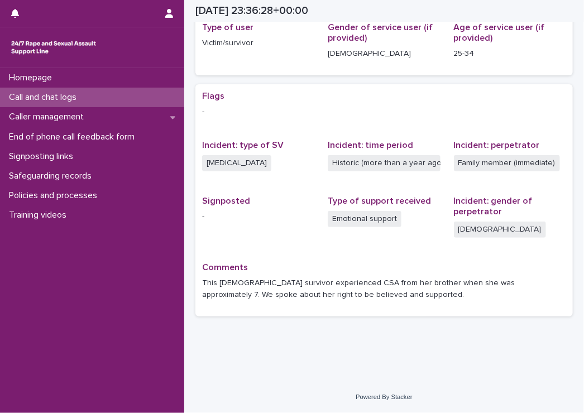
scroll to position [169, 0]
click at [167, 16] on icon "button" at bounding box center [169, 13] width 8 height 9
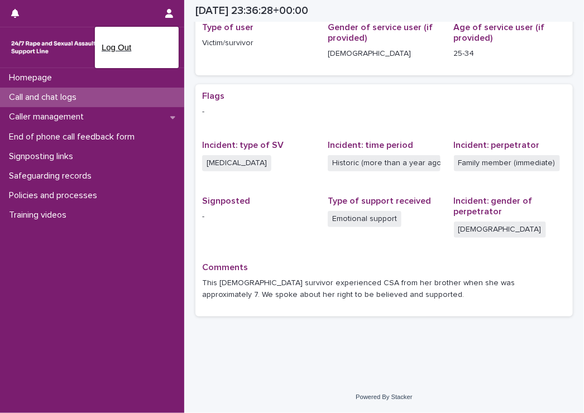
click at [116, 44] on p "Log Out" at bounding box center [137, 47] width 70 height 19
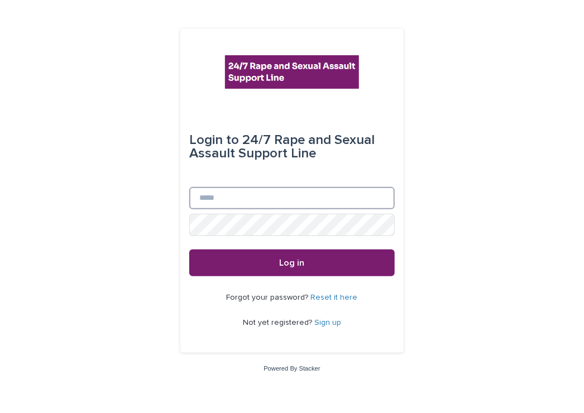
type input "**********"
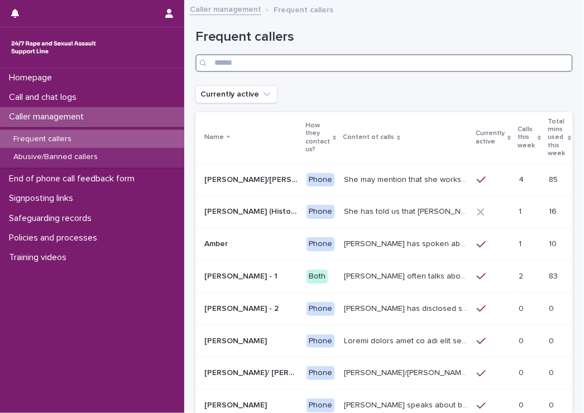
click at [274, 64] on input "Search" at bounding box center [383, 63] width 377 height 18
click at [313, 63] on input "Search" at bounding box center [383, 63] width 377 height 18
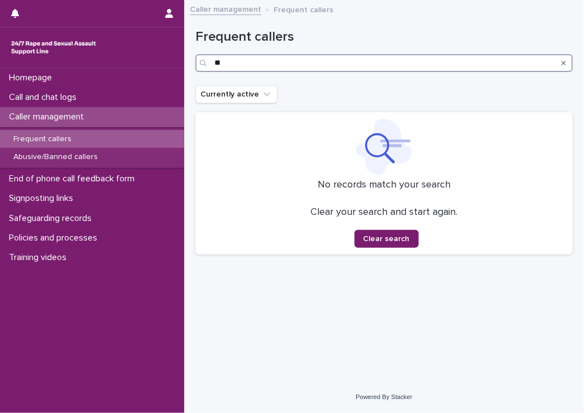
type input "*"
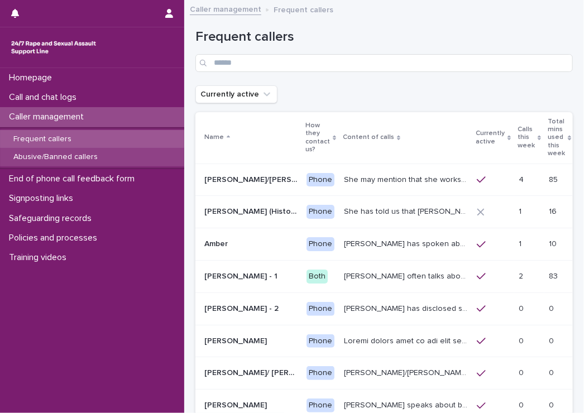
click at [79, 155] on p "Abusive/Banned callers" at bounding box center [55, 156] width 102 height 9
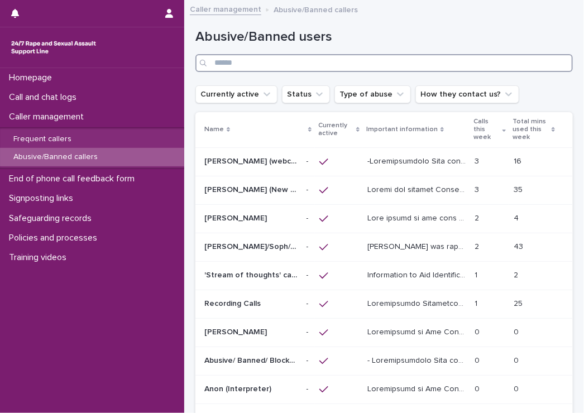
click at [333, 58] on input "Search" at bounding box center [383, 63] width 377 height 18
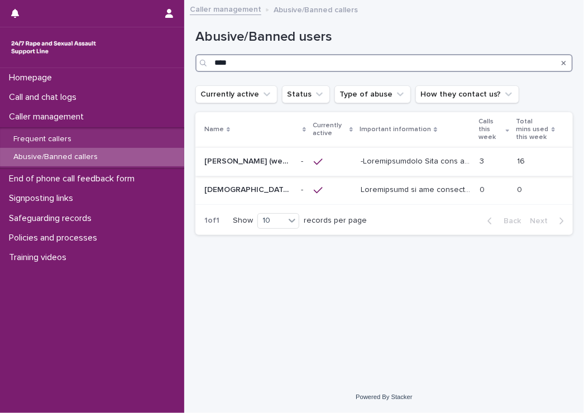
type input "****"
click at [365, 162] on p at bounding box center [417, 161] width 112 height 12
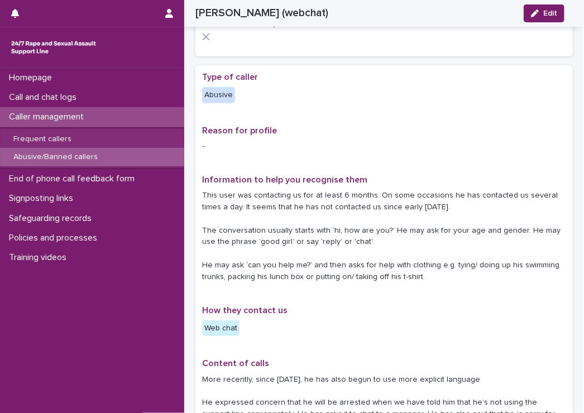
scroll to position [223, 0]
